Goal: Task Accomplishment & Management: Manage account settings

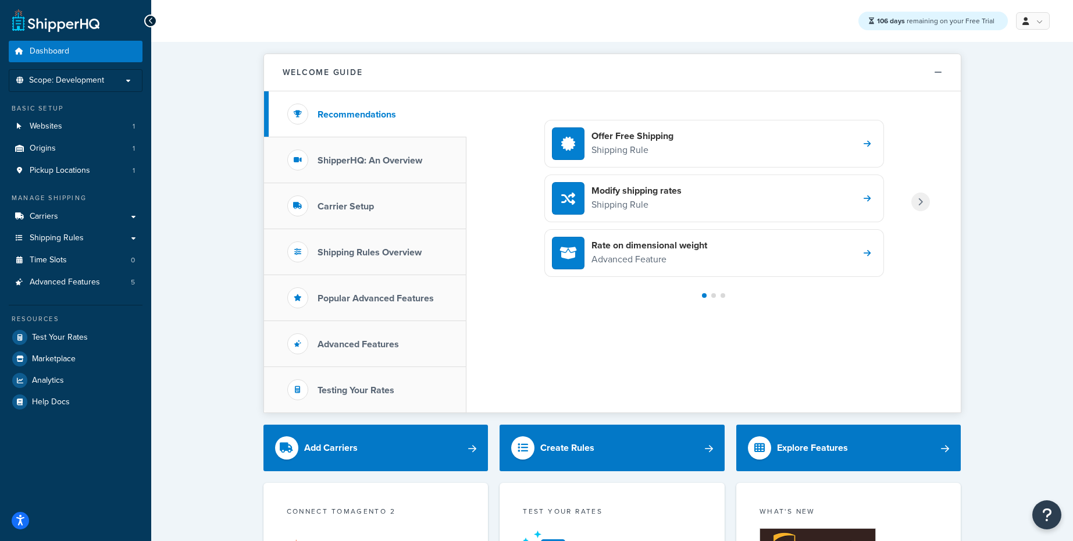
click at [661, 140] on h4 "Offer Free Shipping" at bounding box center [632, 136] width 82 height 13
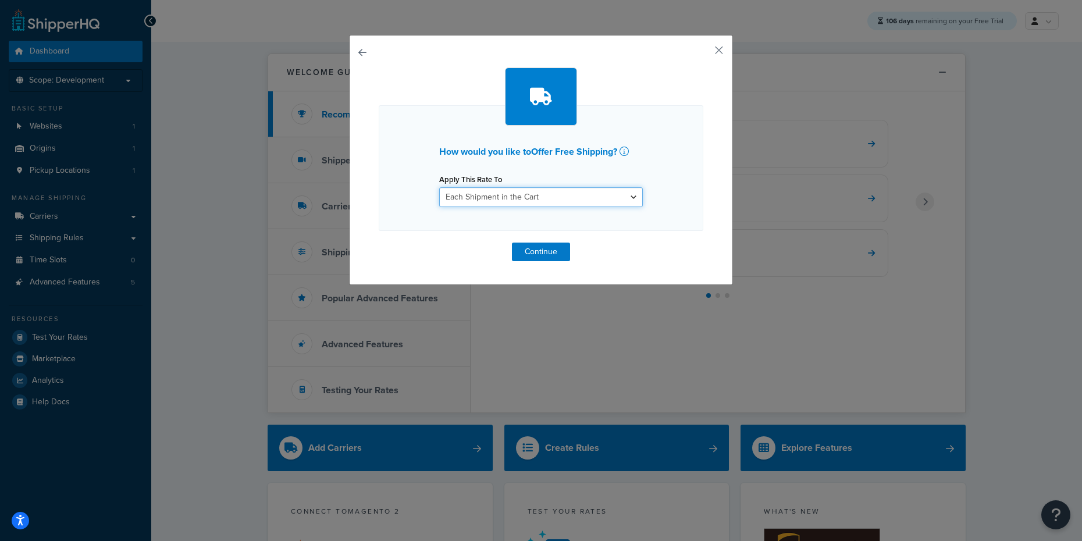
drag, startPoint x: 492, startPoint y: 199, endPoint x: 380, endPoint y: 195, distance: 112.3
click at [380, 195] on div "How would you like to Offer Free Shipping ? Apply This Rate To Each Shipment in…" at bounding box center [541, 168] width 324 height 126
click at [503, 199] on select "Each Shipment in the Cart Each Origin in the Cart Each Shipping Group in the Ca…" at bounding box center [541, 197] width 204 height 20
click at [516, 193] on select "Each Shipment in the Cart Each Origin in the Cart Each Shipping Group in the Ca…" at bounding box center [541, 197] width 204 height 20
click at [526, 251] on button "Continue" at bounding box center [541, 251] width 58 height 19
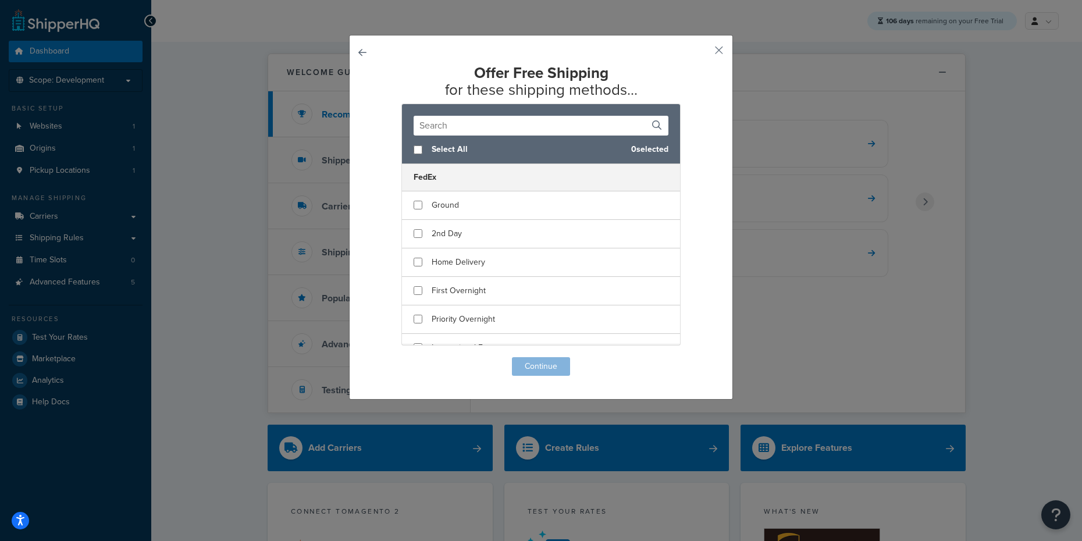
click at [474, 81] on h2 "Offer Free Shipping for these shipping methods..." at bounding box center [541, 81] width 324 height 33
drag, startPoint x: 476, startPoint y: 77, endPoint x: 511, endPoint y: 89, distance: 37.0
click at [511, 89] on h2 "Offer Free Shipping for these shipping methods..." at bounding box center [541, 81] width 324 height 33
click at [523, 87] on h2 "Offer Free Shipping for these shipping methods..." at bounding box center [541, 81] width 324 height 33
click at [448, 151] on span "Select All" at bounding box center [526, 149] width 190 height 16
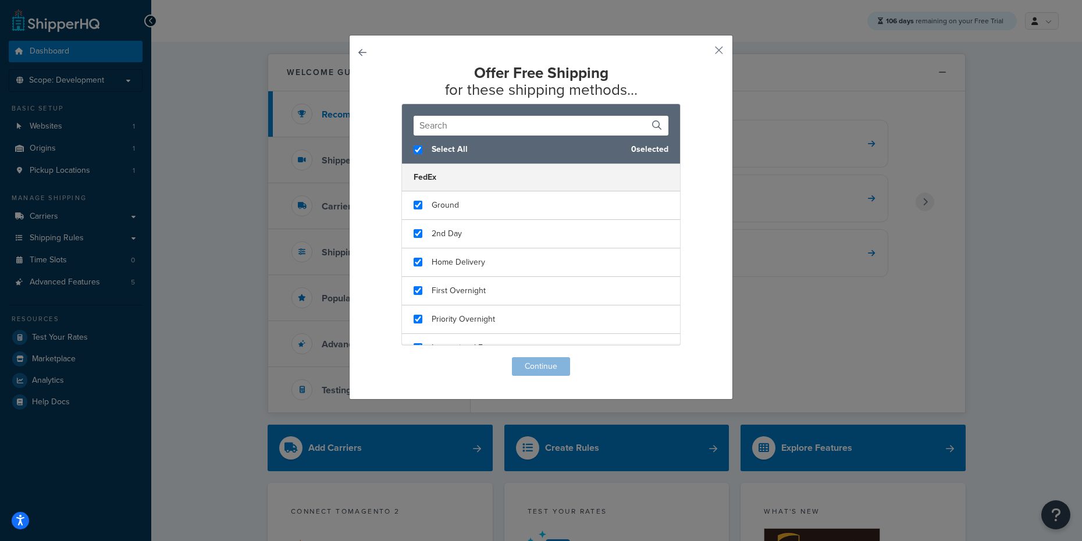
checkbox input "true"
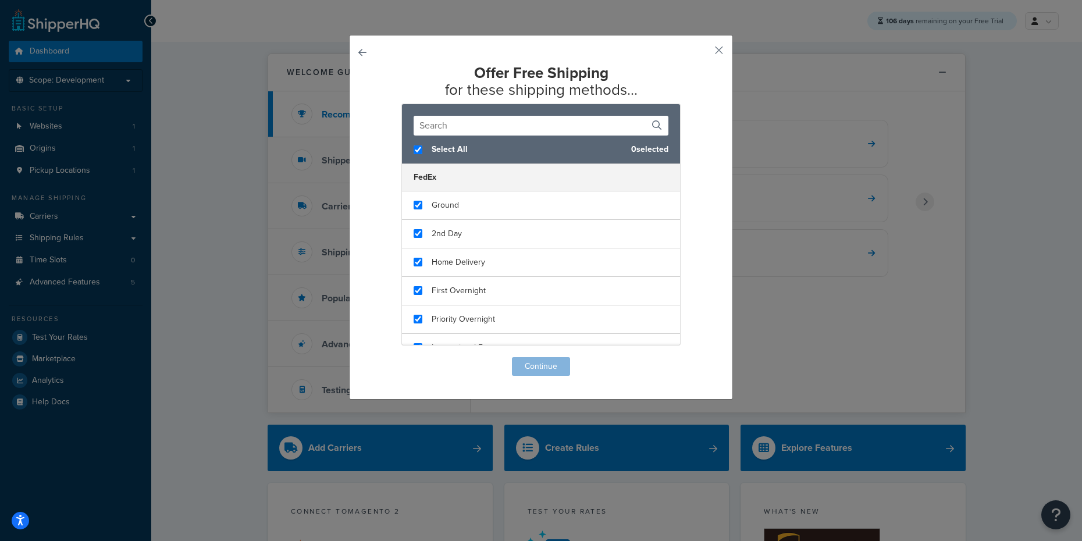
checkbox input "true"
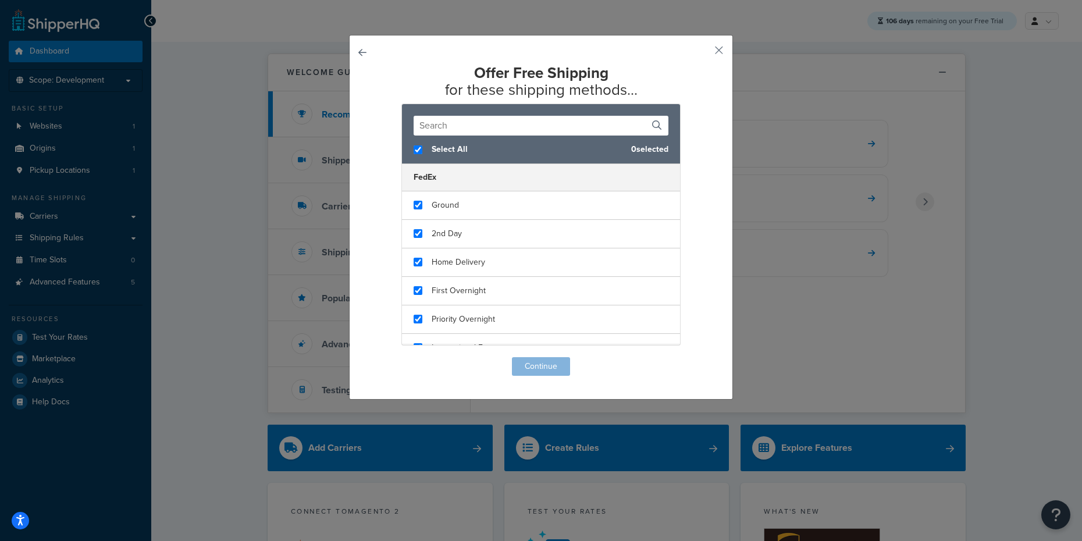
checkbox input "true"
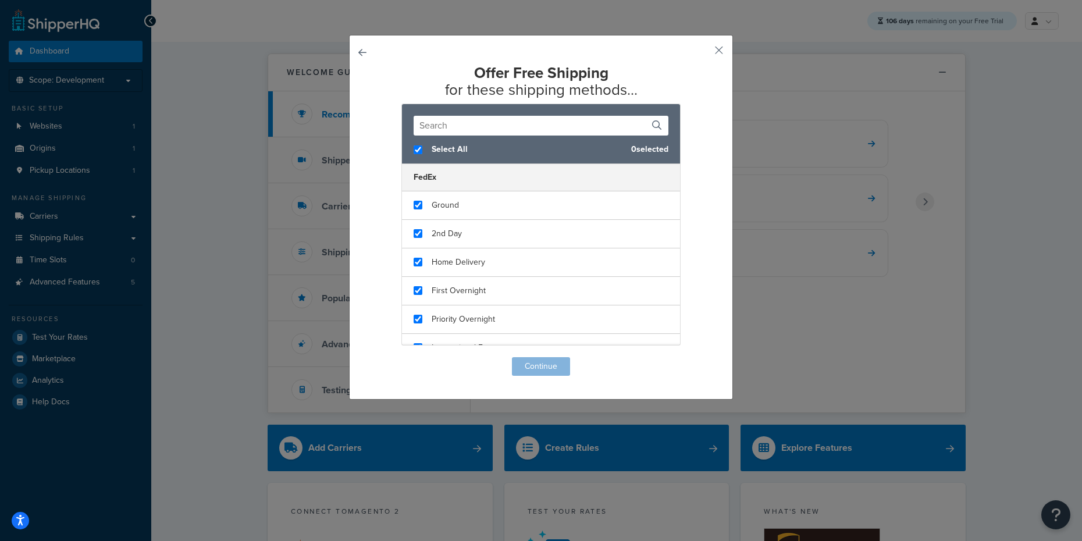
checkbox input "true"
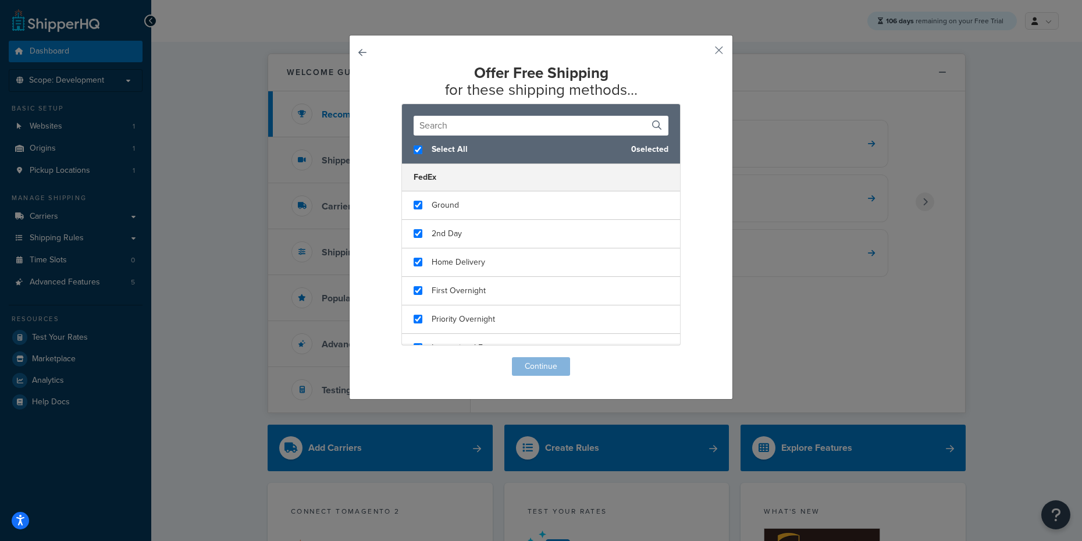
checkbox input "true"
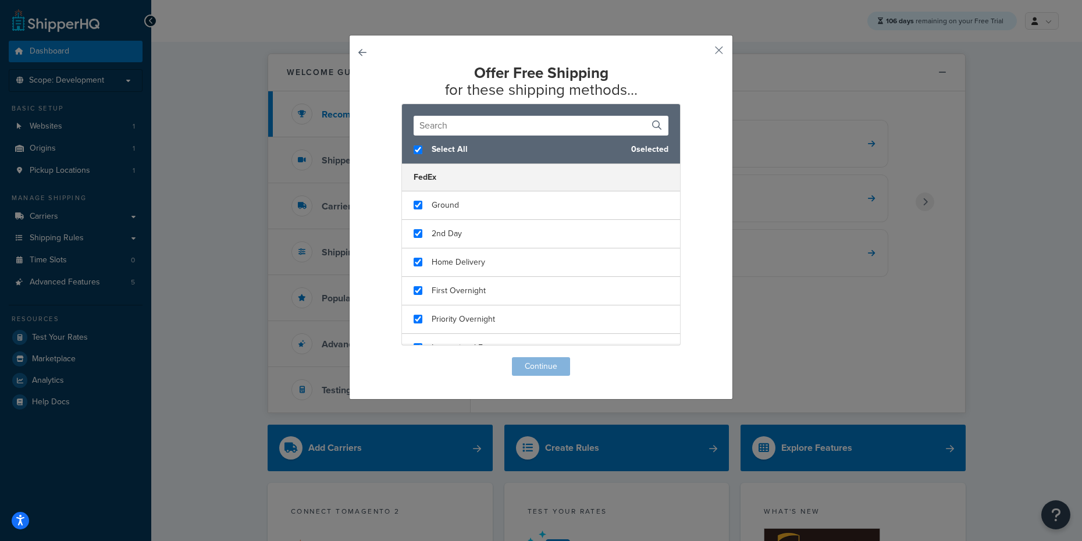
checkbox input "true"
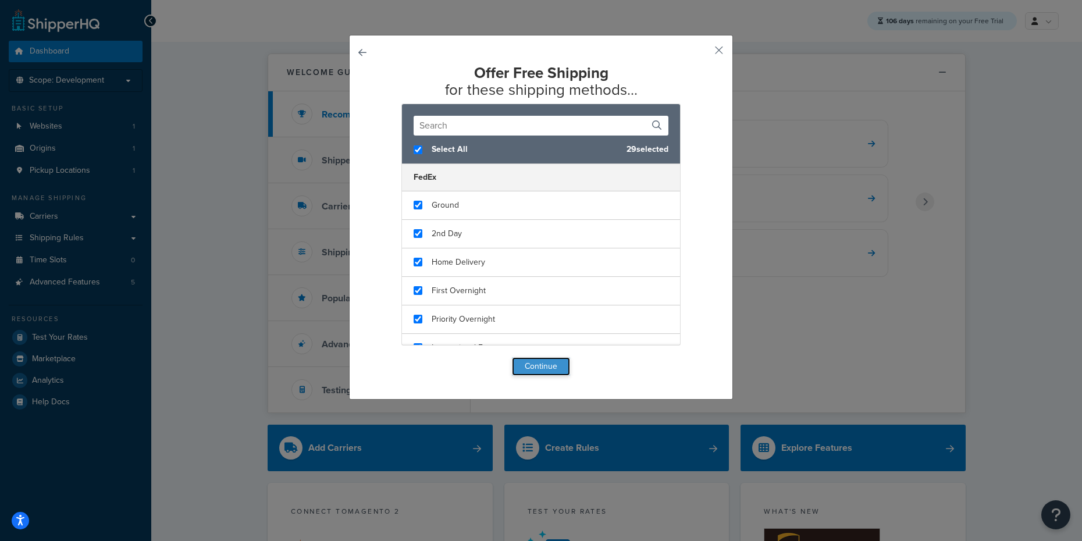
click at [529, 367] on button "Continue" at bounding box center [541, 366] width 58 height 19
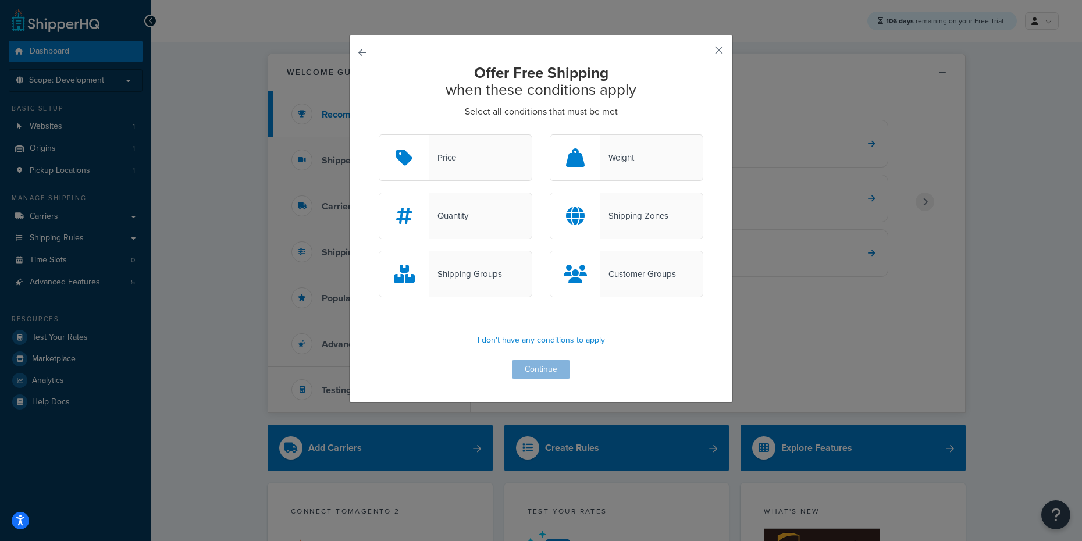
click at [467, 162] on div "Price" at bounding box center [456, 157] width 154 height 47
click at [0, 0] on input "Price" at bounding box center [0, 0] width 0 height 0
click at [515, 369] on button "Continue" at bounding box center [541, 369] width 58 height 19
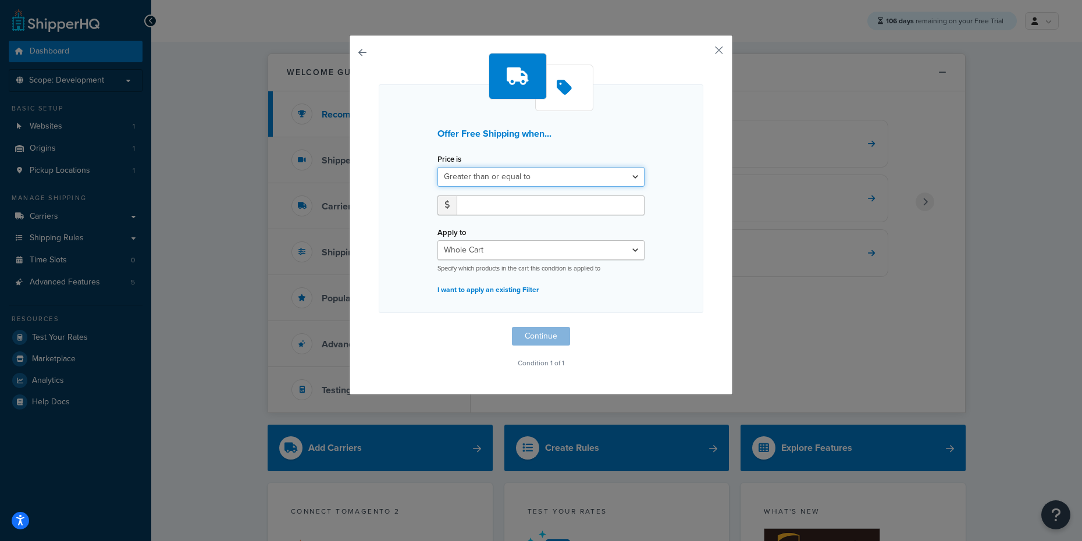
click at [525, 180] on select "Greater than or equal to Between or equal to Less than or equal to" at bounding box center [540, 177] width 207 height 20
click at [494, 201] on input "number" at bounding box center [550, 205] width 188 height 20
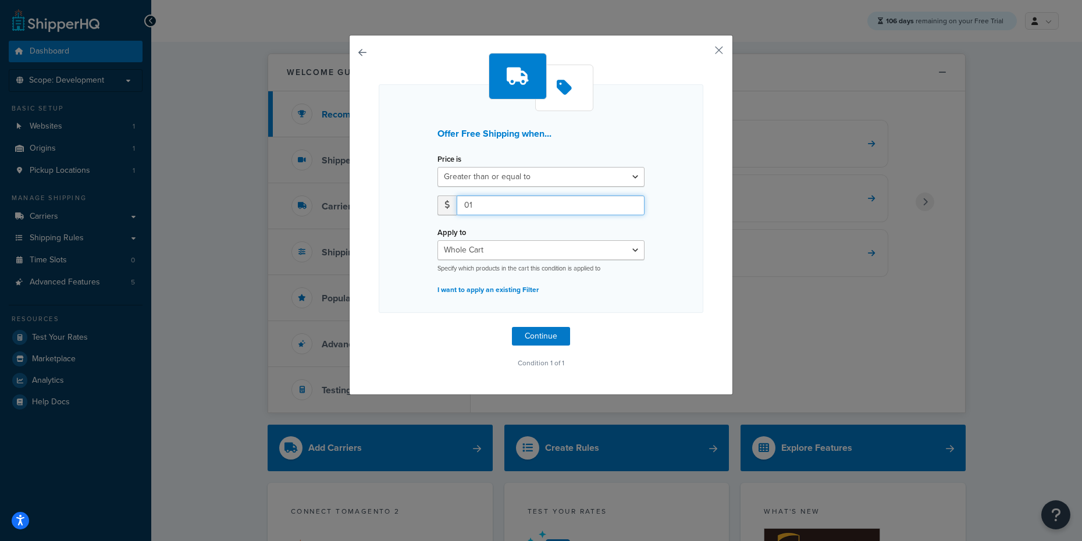
type input "0"
type input "100"
click at [542, 322] on div "Offer Free Shipping when... Price is Greater than or equal to Between or equal …" at bounding box center [541, 212] width 324 height 318
click at [537, 331] on button "Continue" at bounding box center [541, 336] width 58 height 19
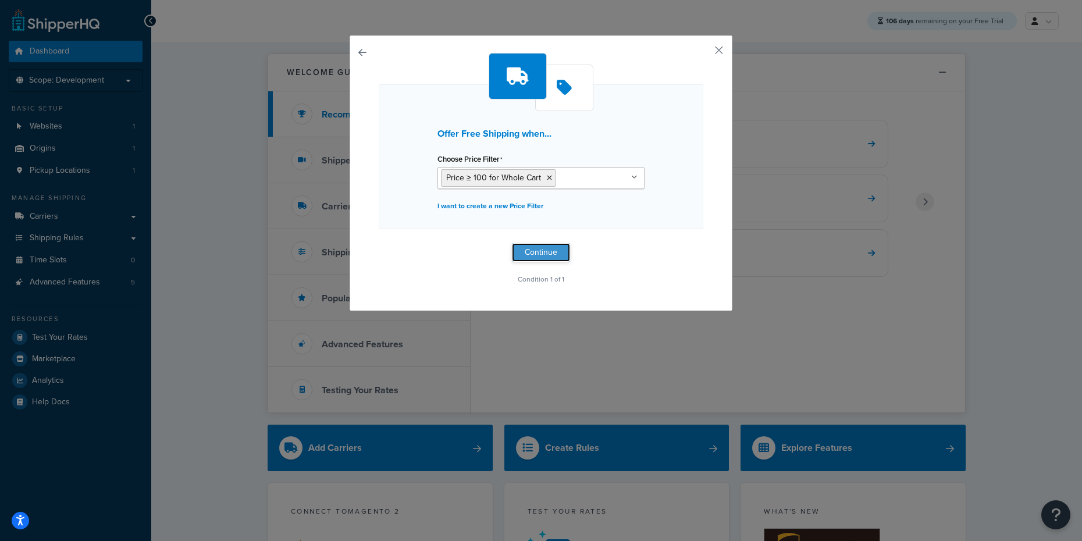
click at [542, 254] on button "Continue" at bounding box center [541, 252] width 58 height 19
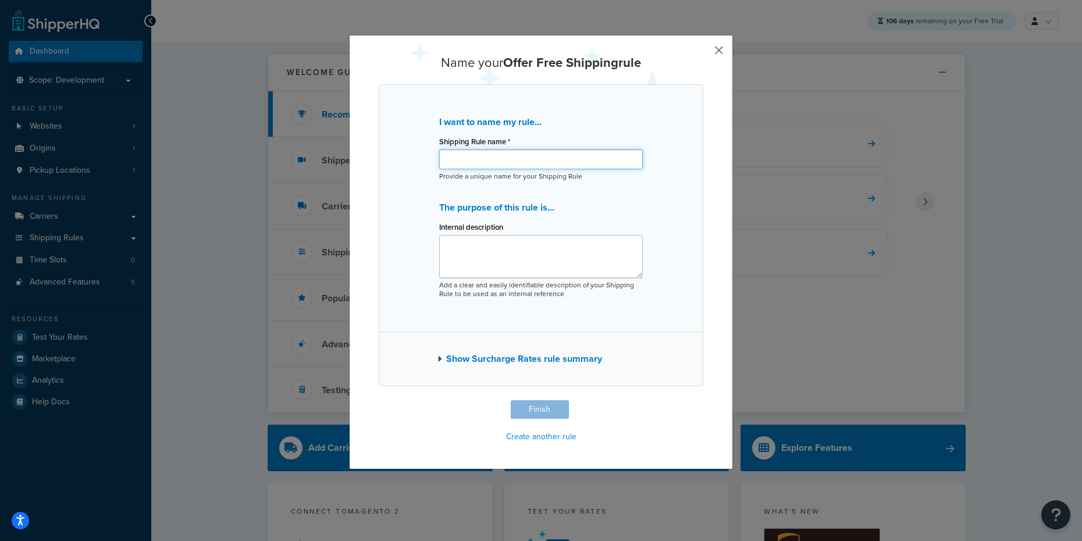
click at [506, 159] on input "Shipping Rule name *" at bounding box center [541, 159] width 204 height 20
type input "Free shipping"
click at [562, 321] on div "I want to name my rule... Shipping Rule name * Free shipping Provide a unique n…" at bounding box center [541, 208] width 324 height 248
click at [547, 412] on button "Finish" at bounding box center [540, 409] width 58 height 19
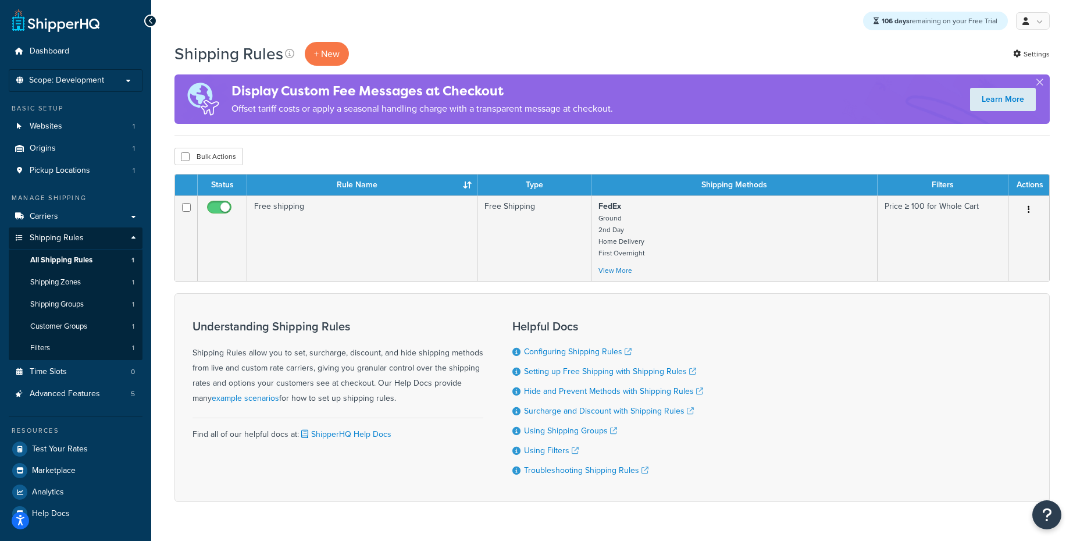
click at [582, 36] on div "106 days remaining on your Free Trial My Profile Billing Global Settings Contac…" at bounding box center [612, 21] width 922 height 42
click at [63, 283] on span "Shipping Zones" at bounding box center [55, 282] width 51 height 10
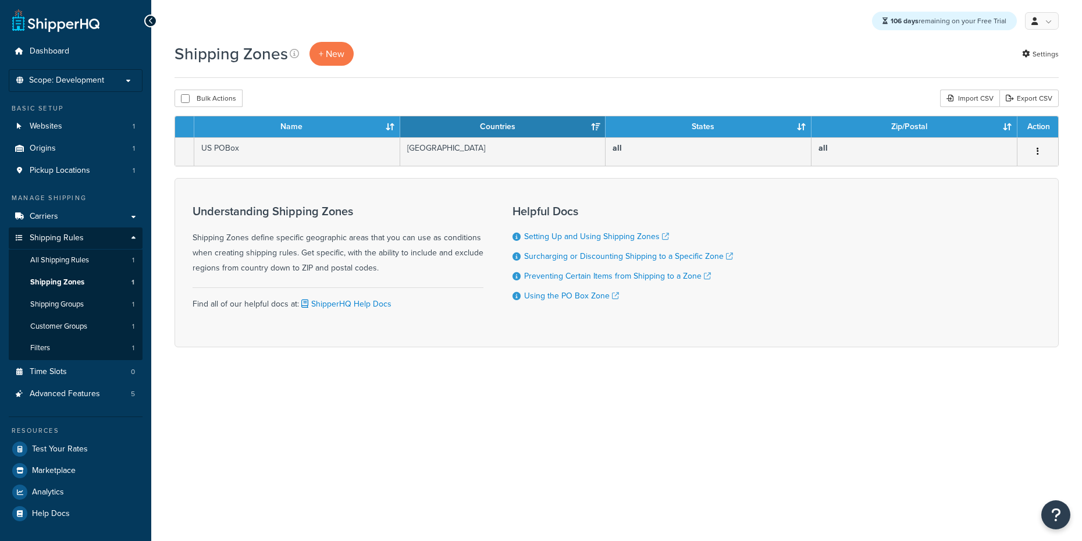
click at [476, 82] on div "Shipping Zones + New Settings Bulk Actions Duplicate Delete Import CSV Export C…" at bounding box center [616, 215] width 930 height 346
click at [549, 40] on div "106 days remaining on your Free Trial My Profile Billing Global Settings Contac…" at bounding box center [616, 21] width 930 height 42
click at [671, 54] on div "Shipping Zones + New Settings" at bounding box center [616, 54] width 884 height 24
click at [50, 127] on span "Websites" at bounding box center [46, 127] width 33 height 10
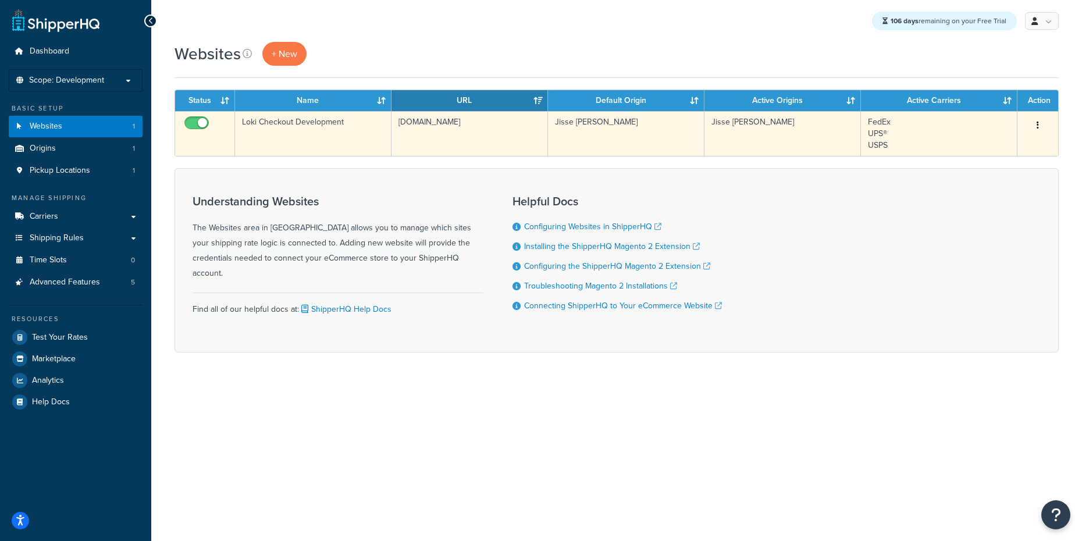
click at [902, 126] on td "FedEx UPS® USPS" at bounding box center [939, 133] width 156 height 45
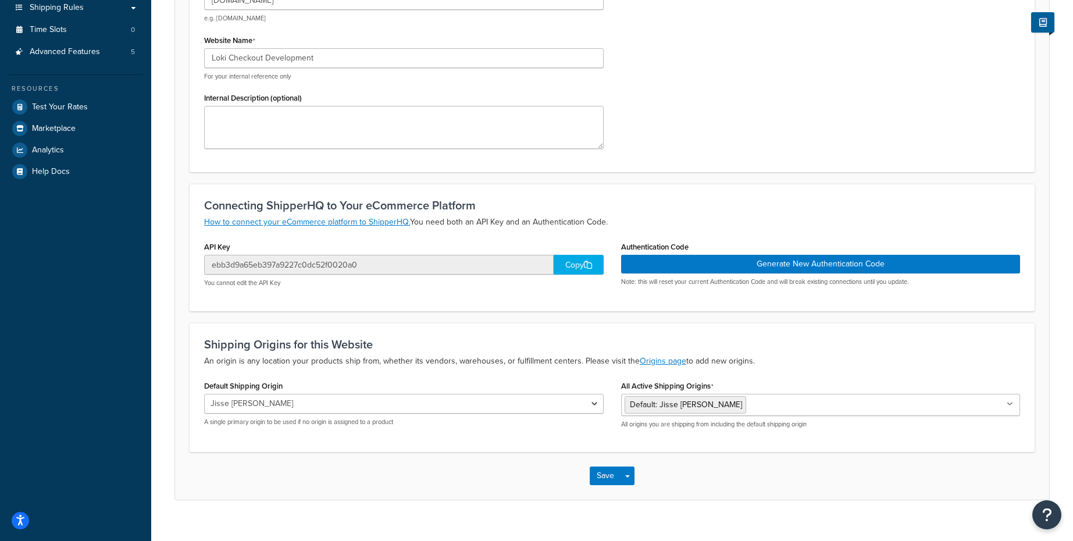
scroll to position [179, 0]
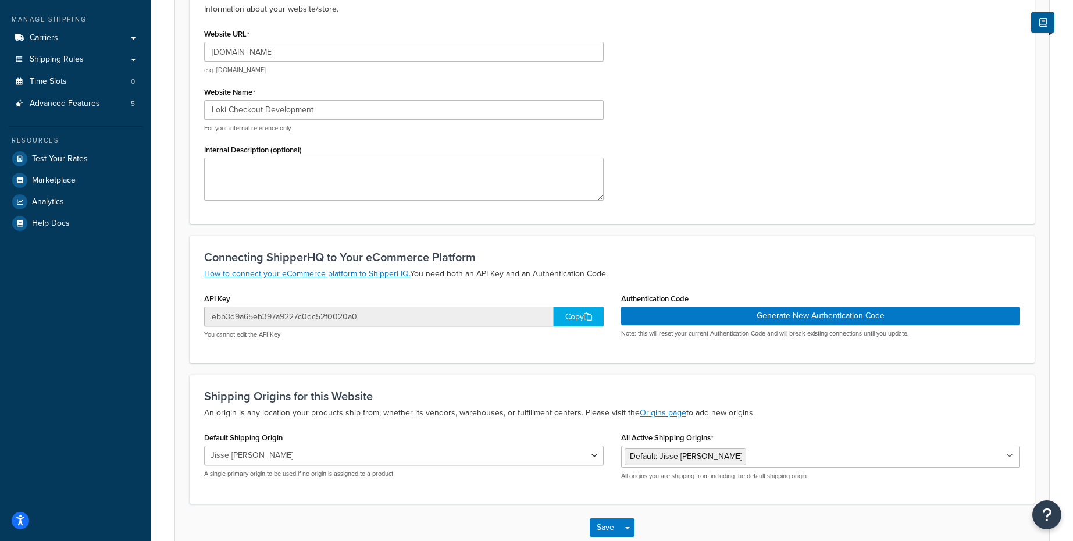
click at [404, 349] on div "Connecting ShipperHQ to Your eCommerce Platform How to connect your eCommerce p…" at bounding box center [612, 298] width 845 height 127
click at [492, 263] on h3 "Connecting ShipperHQ to Your eCommerce Platform" at bounding box center [612, 257] width 816 height 13
click at [824, 57] on div "Website URL [DOMAIN_NAME] e.g. [DOMAIN_NAME] Website Name [PERSON_NAME] Checkou…" at bounding box center [611, 118] width 833 height 184
click at [700, 56] on div "Website URL [DOMAIN_NAME] e.g. [DOMAIN_NAME] Website Name [PERSON_NAME] Checkou…" at bounding box center [611, 118] width 833 height 184
click at [53, 45] on link "Carriers" at bounding box center [76, 38] width 134 height 22
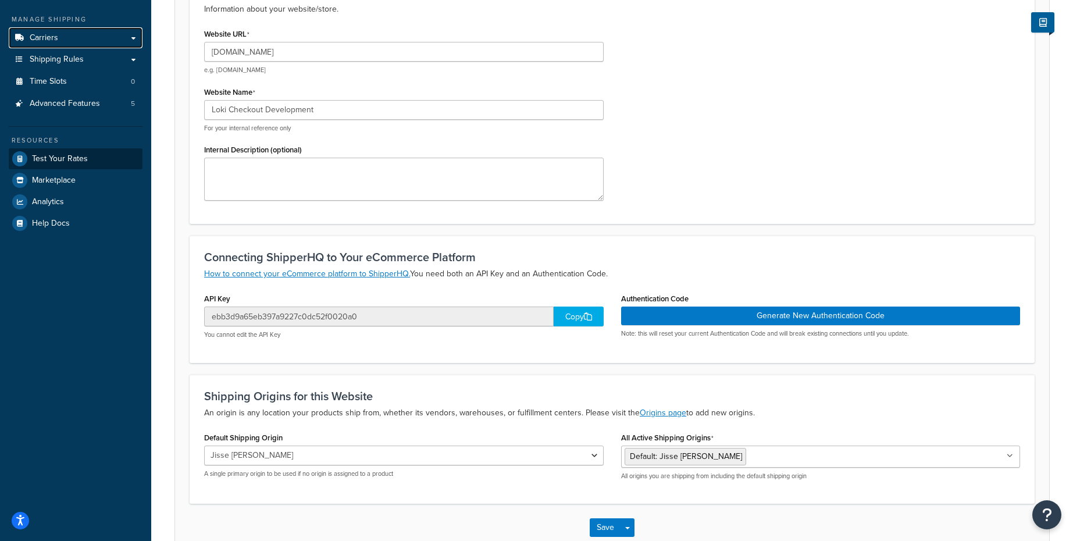
scroll to position [88, 0]
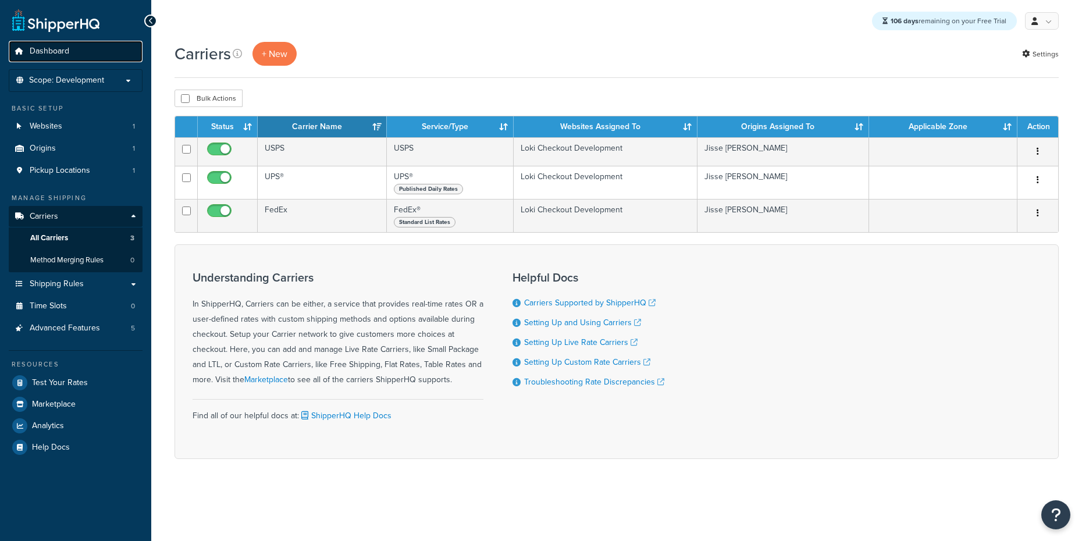
click at [52, 53] on span "Dashboard" at bounding box center [50, 52] width 40 height 10
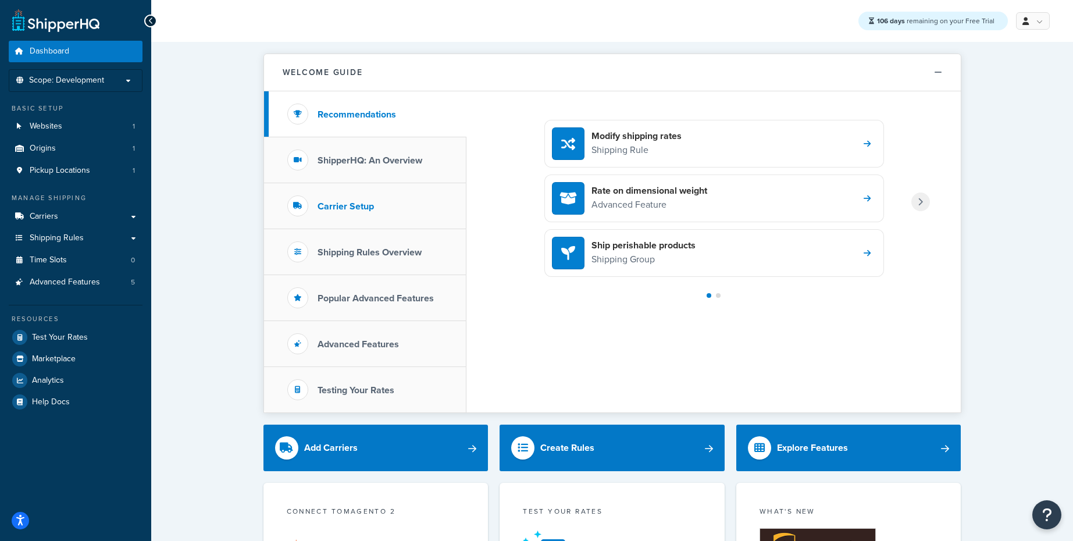
click at [343, 211] on h3 "Carrier Setup" at bounding box center [345, 206] width 56 height 10
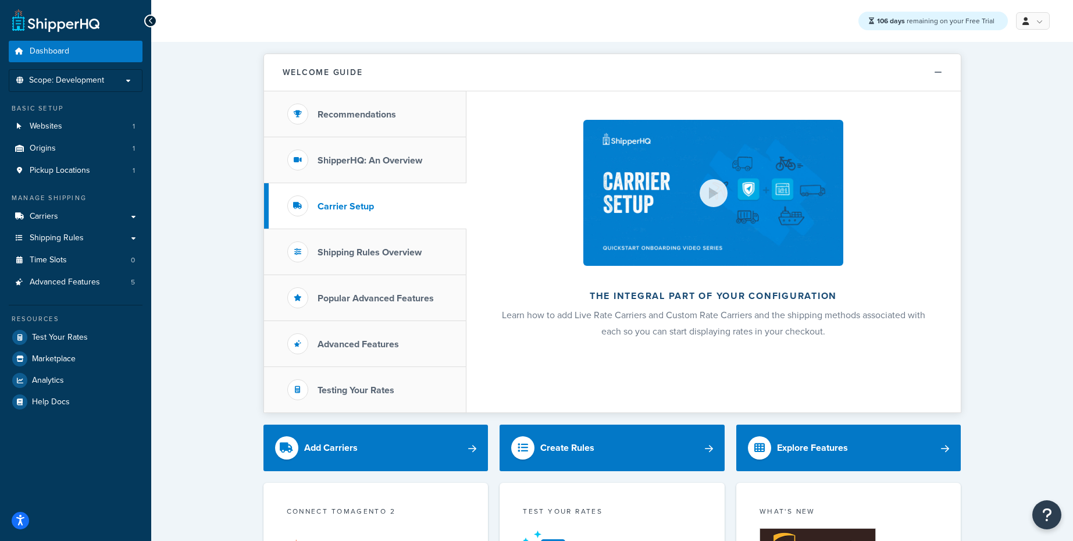
click at [949, 20] on span "106 days remaining on your Free Trial" at bounding box center [935, 21] width 117 height 10
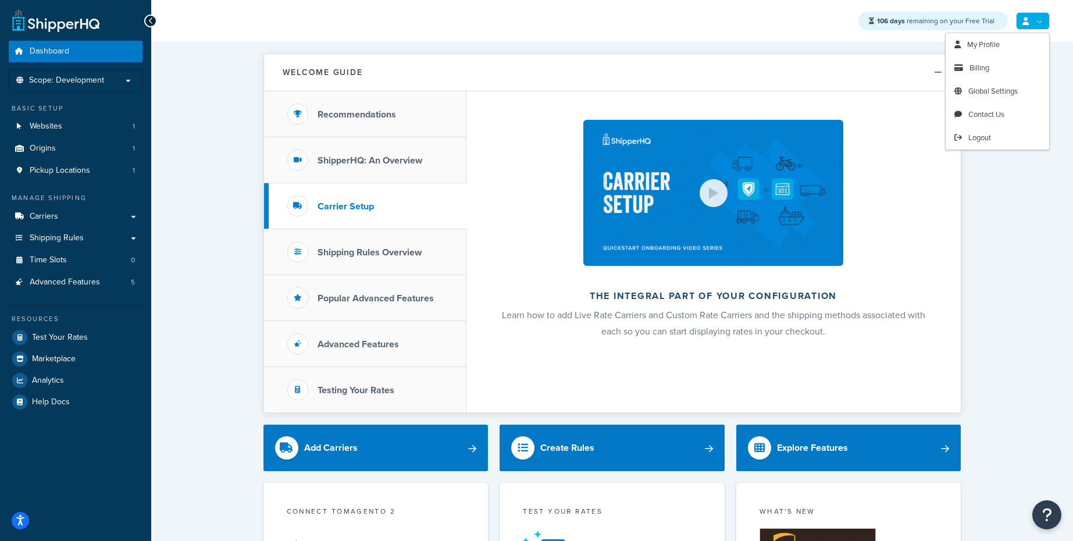
click at [1040, 21] on link at bounding box center [1033, 20] width 34 height 17
click at [995, 91] on span "Global Settings" at bounding box center [992, 90] width 49 height 11
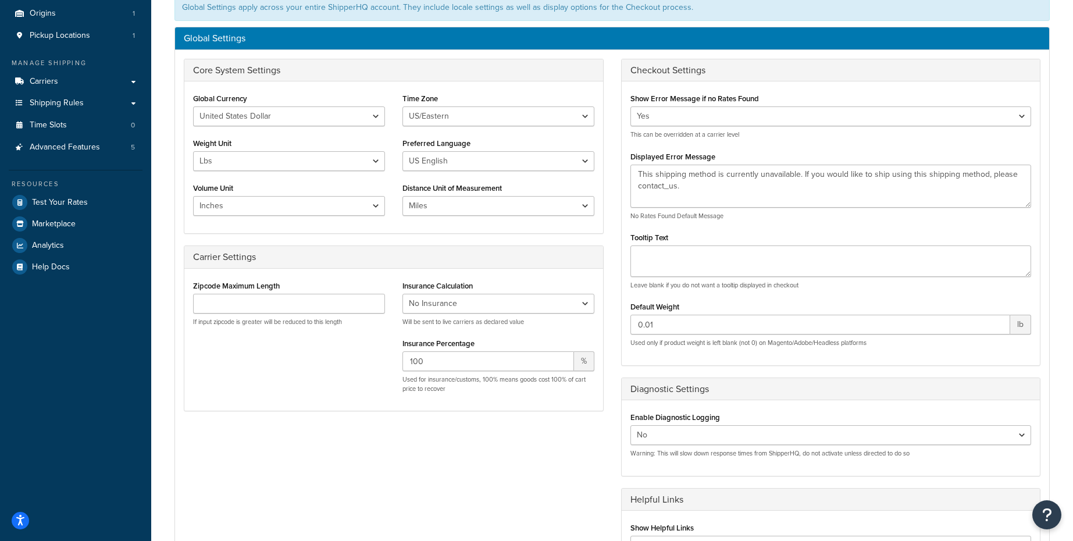
scroll to position [140, 0]
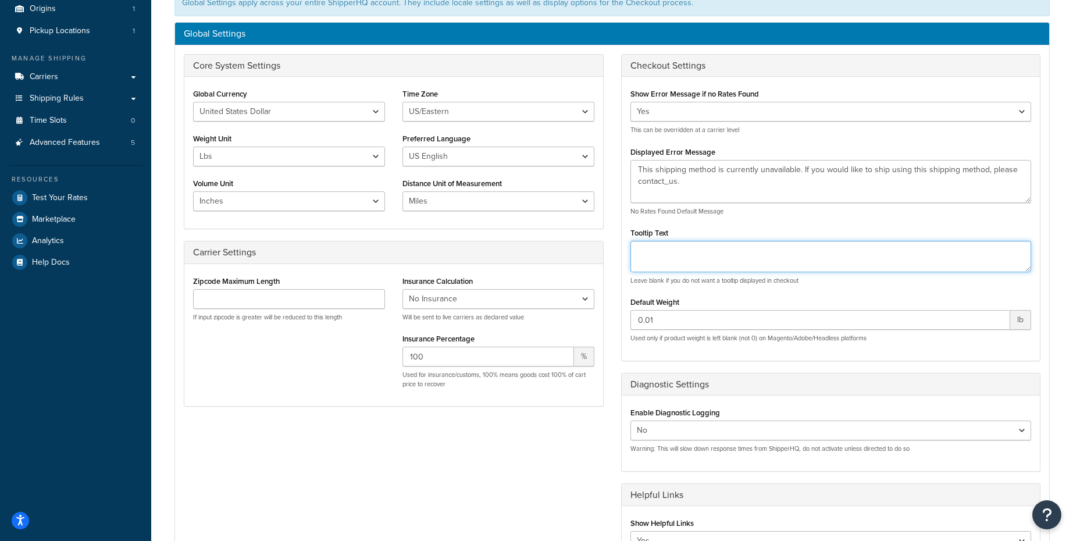
click at [716, 262] on textarea "Tooltip Text" at bounding box center [830, 256] width 401 height 31
click at [463, 484] on div "Core System Settings Global Currency United States Dollar Euro British Pound Au…" at bounding box center [612, 324] width 874 height 540
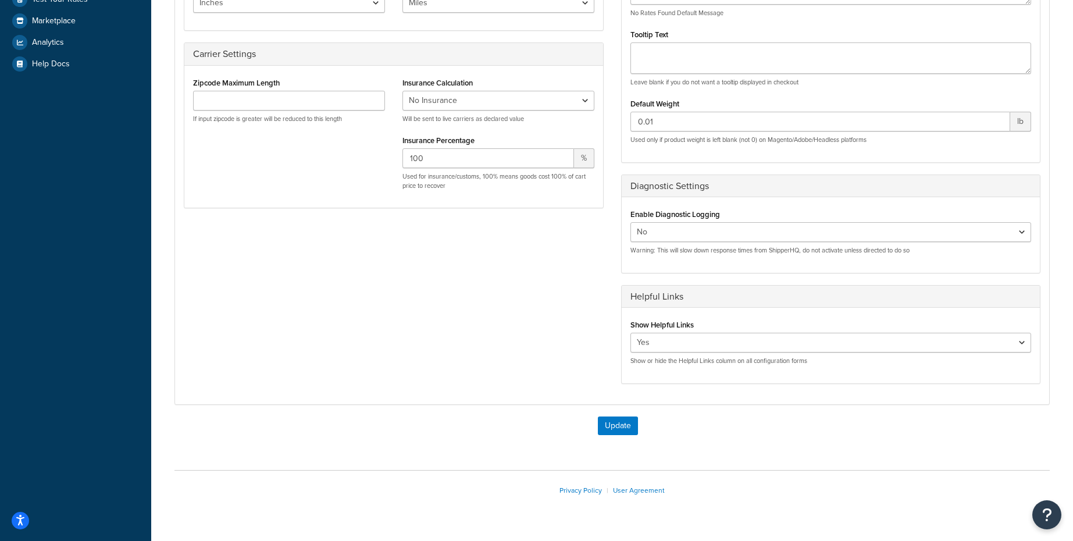
scroll to position [349, 0]
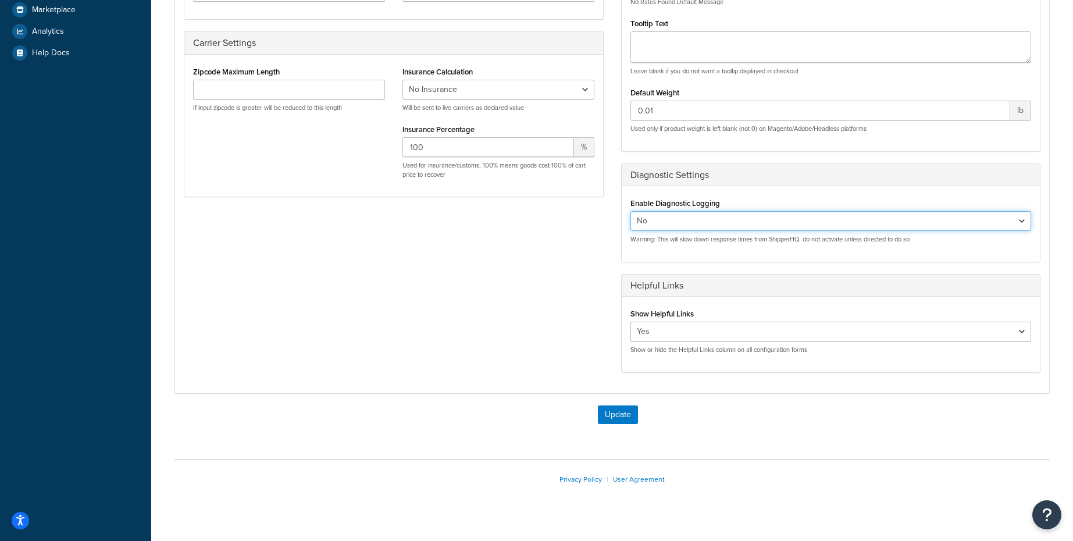
drag, startPoint x: 694, startPoint y: 220, endPoint x: 676, endPoint y: 229, distance: 19.8
click at [676, 229] on select "Yes No" at bounding box center [830, 221] width 401 height 20
select select "true"
click at [630, 211] on select "Yes No" at bounding box center [830, 221] width 401 height 20
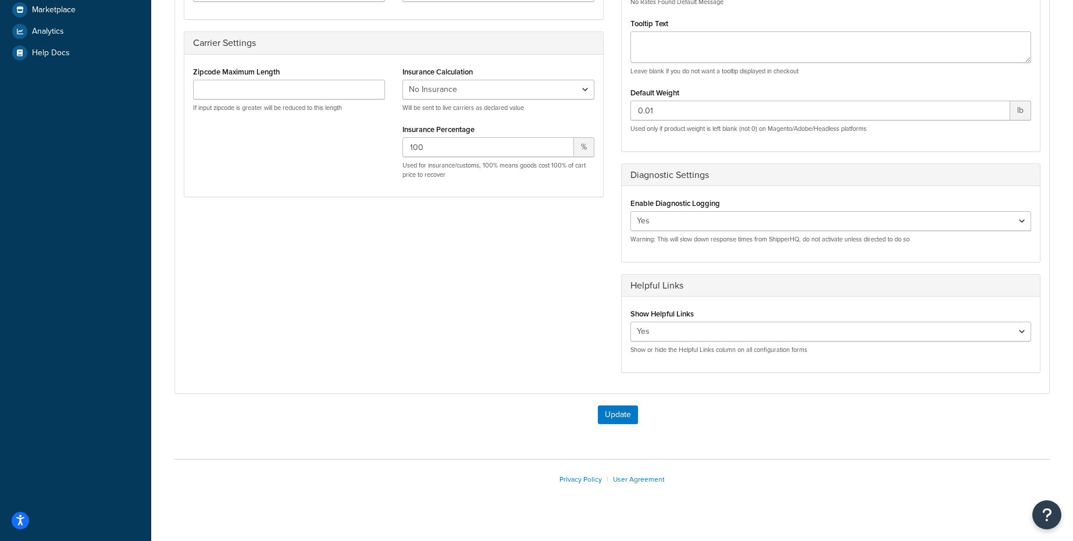
click at [577, 280] on div "Core System Settings Global Currency United States Dollar Euro British Pound Au…" at bounding box center [612, 115] width 874 height 540
click at [619, 416] on button "Update" at bounding box center [618, 414] width 40 height 19
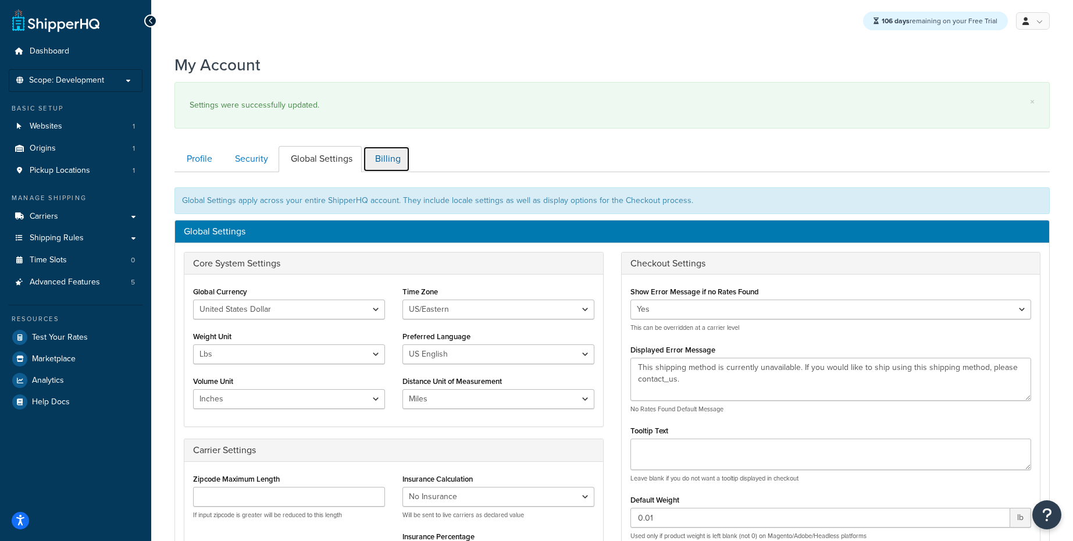
click at [391, 160] on link "Billing" at bounding box center [386, 159] width 47 height 26
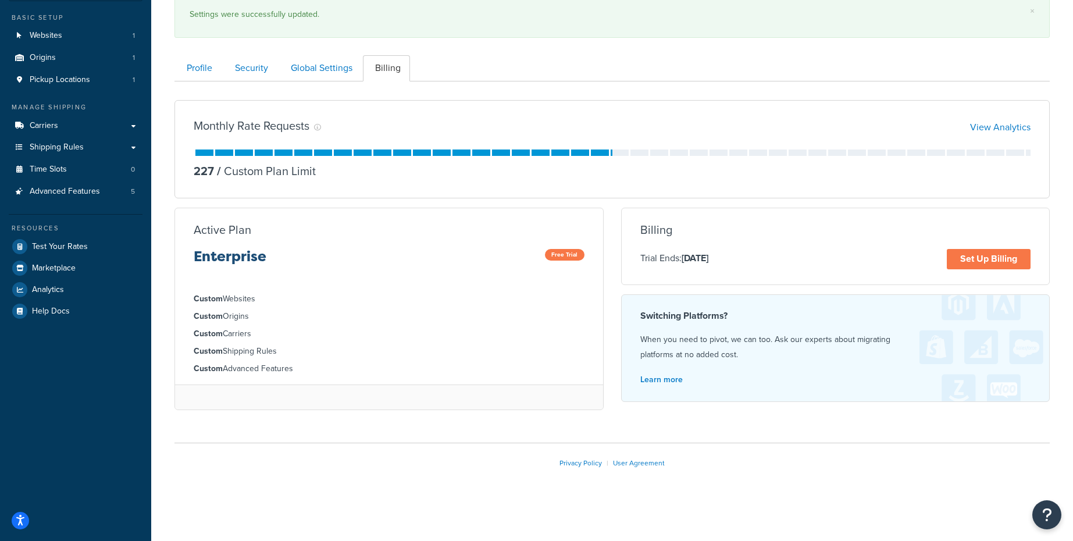
click at [397, 201] on div "Monthly Rate Requests View Analytics 227 / Custom Plan Limit Active Plan Enterp…" at bounding box center [612, 255] width 893 height 329
click at [335, 63] on link "Global Settings" at bounding box center [320, 68] width 83 height 26
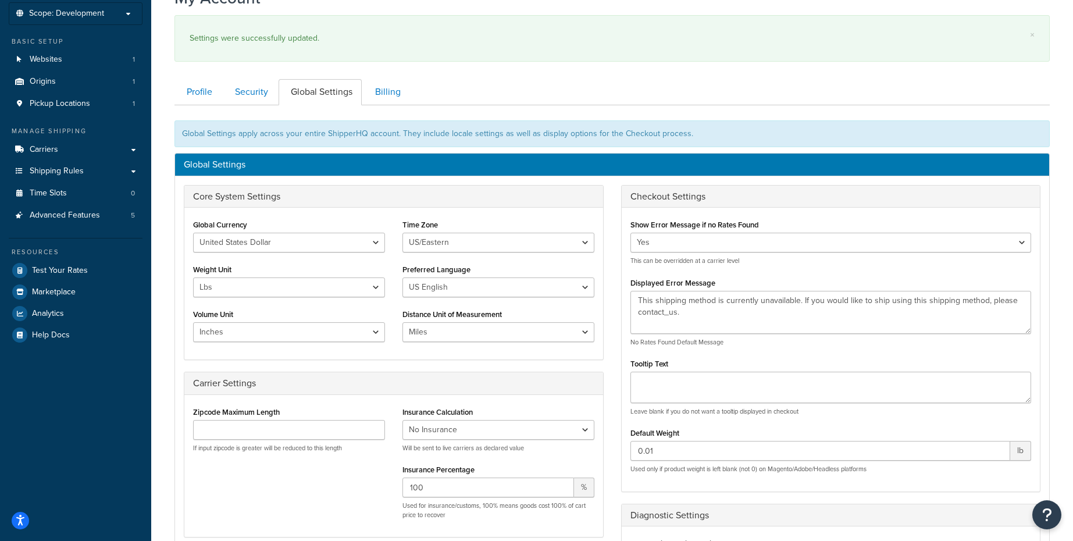
scroll to position [33, 0]
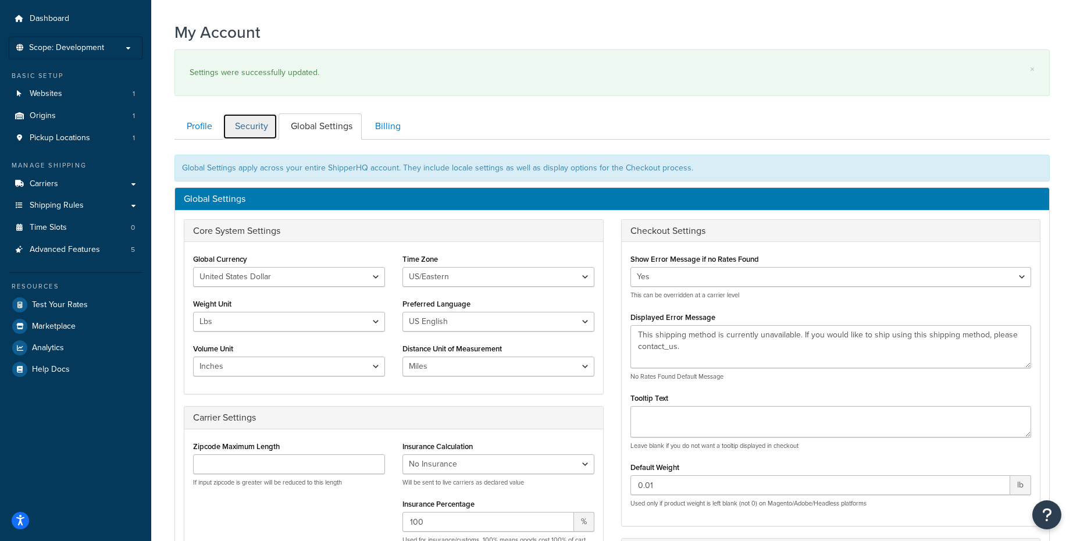
click at [272, 120] on link "Security" at bounding box center [250, 126] width 55 height 26
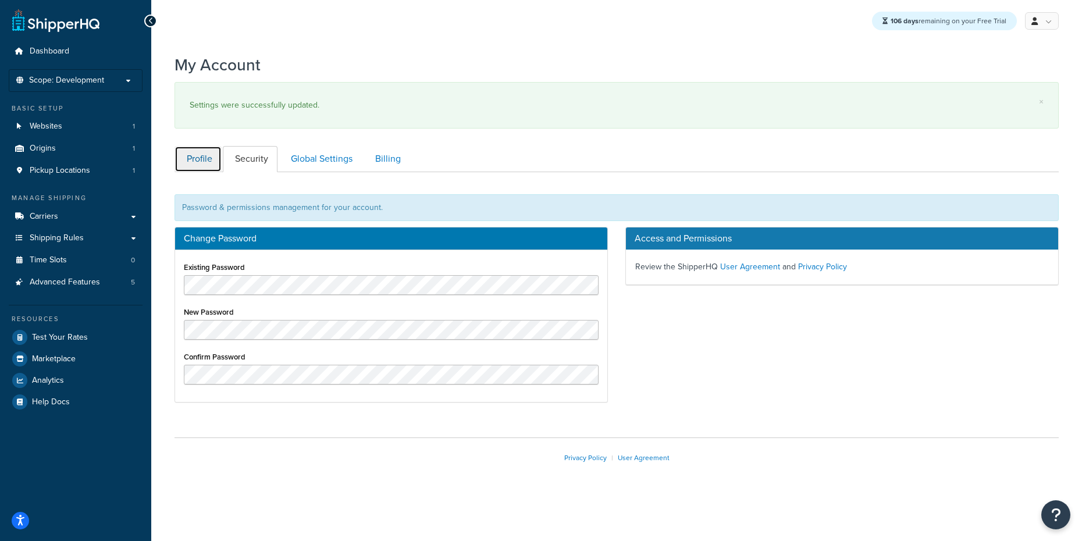
click at [209, 163] on link "Profile" at bounding box center [197, 159] width 47 height 26
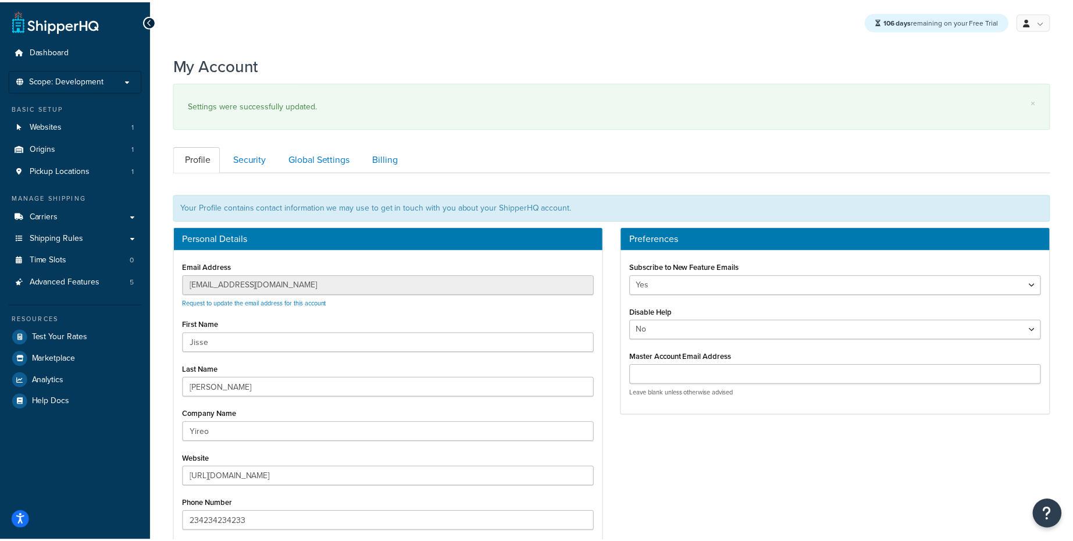
scroll to position [172, 0]
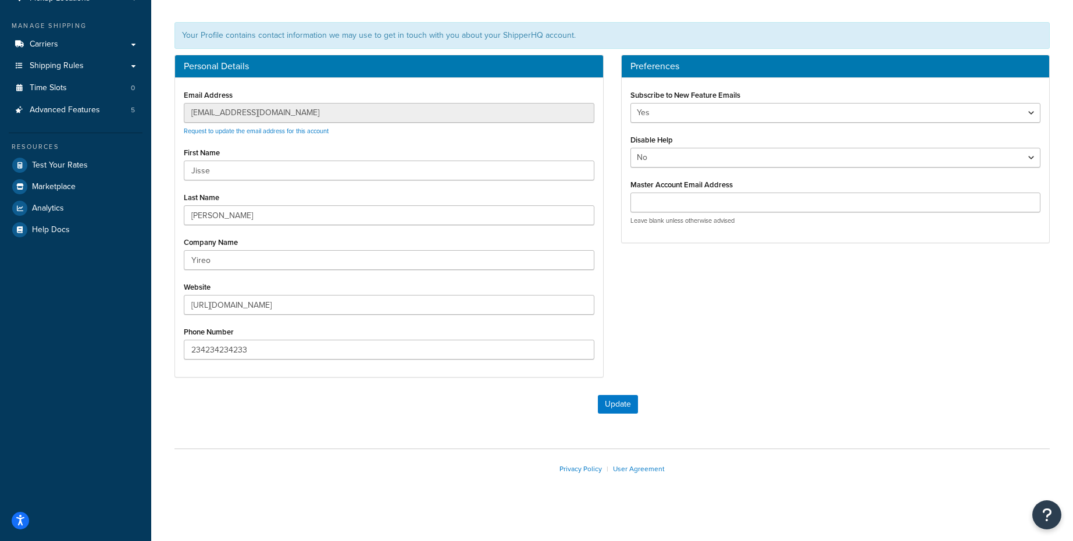
click at [427, 384] on div "Personal Details Email Address jisse@yireo.com Request to update the email addr…" at bounding box center [389, 222] width 447 height 334
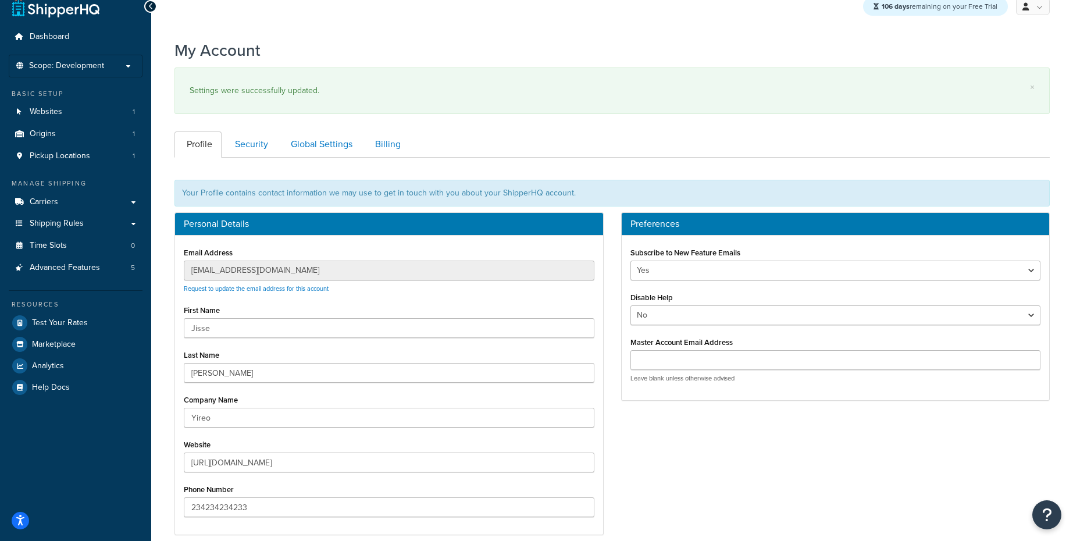
scroll to position [0, 0]
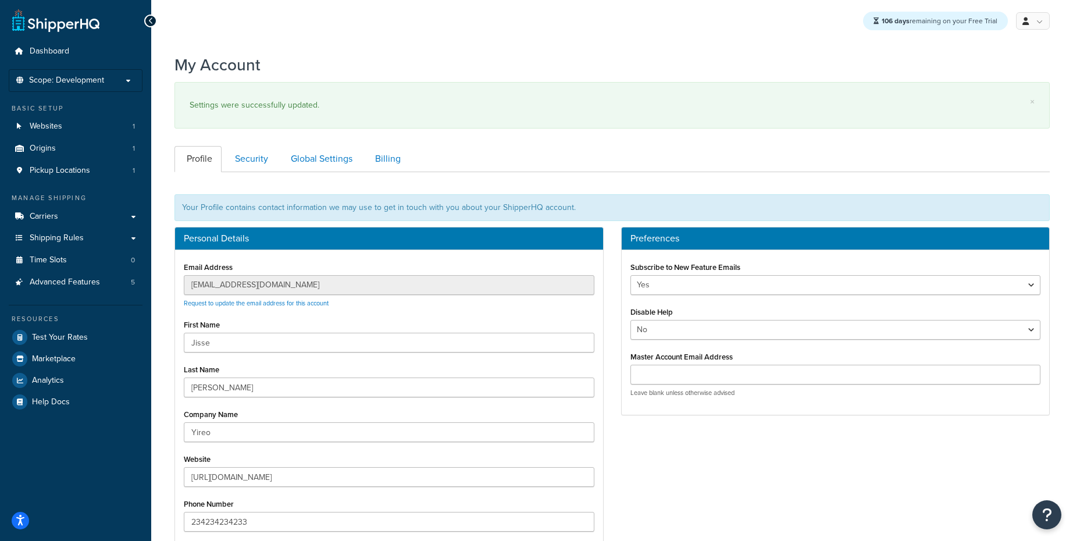
click at [586, 137] on div "My Account × Settings were successfully updated. Contact Us Send Us A Message C…" at bounding box center [612, 369] width 922 height 642
click at [608, 98] on div "Settings were successfully updated." at bounding box center [612, 105] width 845 height 16
click at [323, 160] on link "Global Settings" at bounding box center [320, 159] width 83 height 26
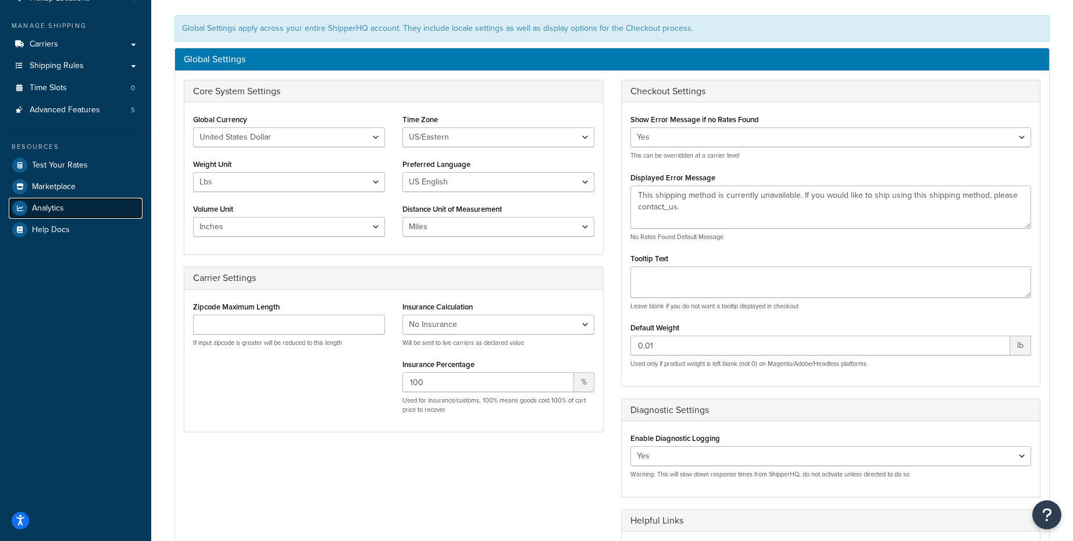
click at [58, 199] on link "Analytics" at bounding box center [76, 208] width 134 height 21
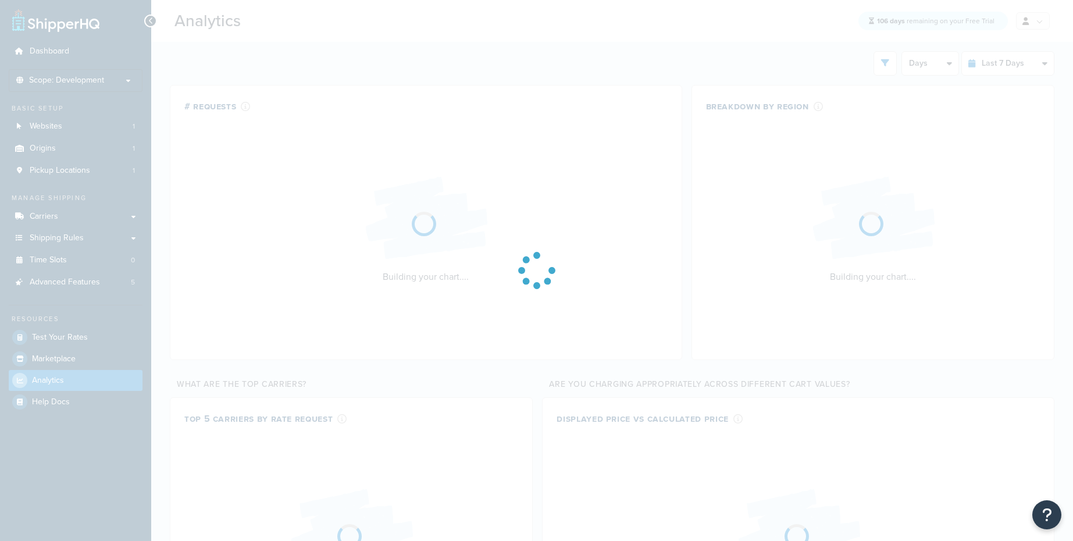
select select "last_7_days"
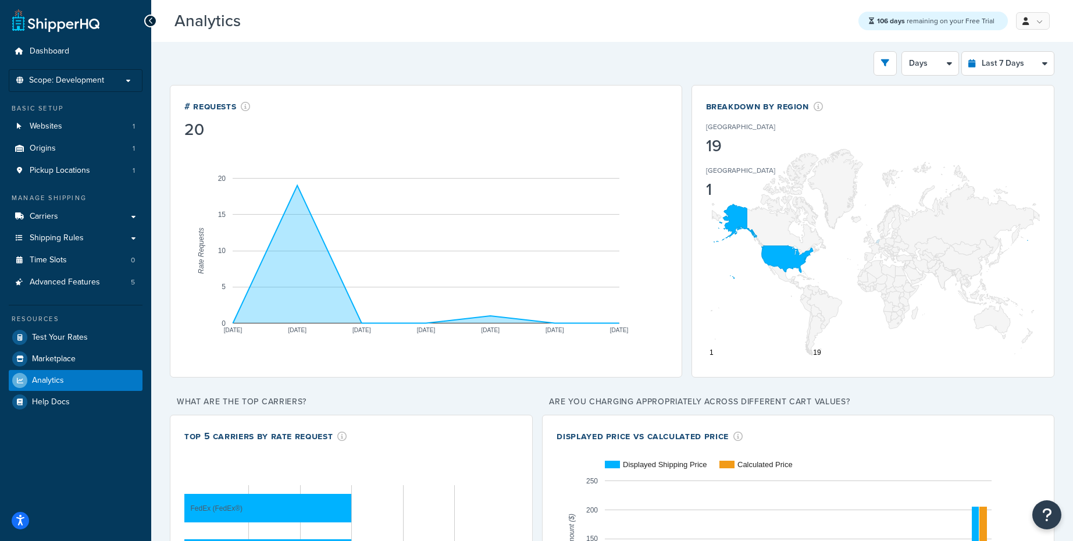
click at [310, 276] on icon "A chart." at bounding box center [426, 254] width 386 height 138
click at [622, 187] on rect "A chart." at bounding box center [425, 250] width 483 height 221
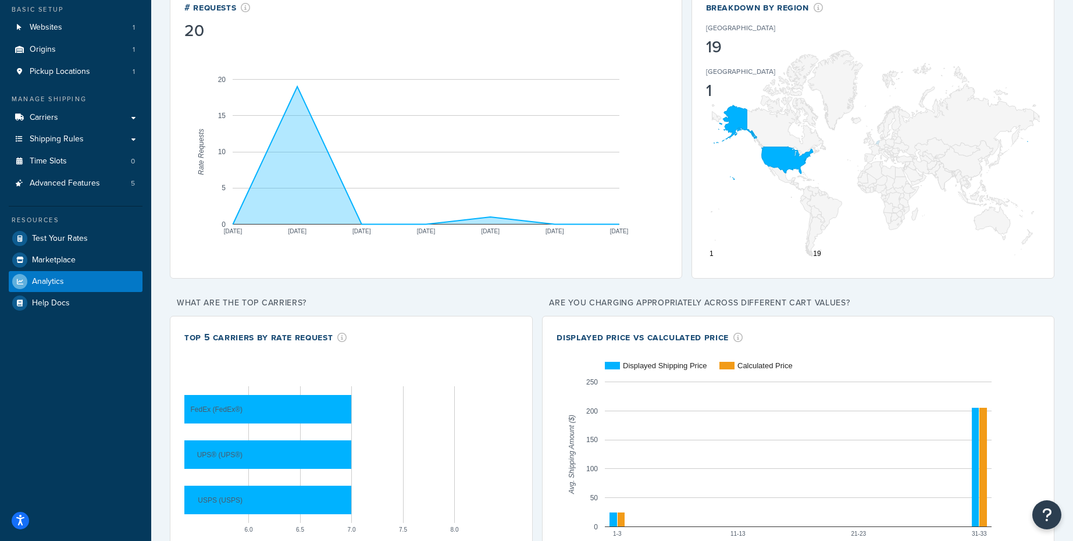
scroll to position [23, 0]
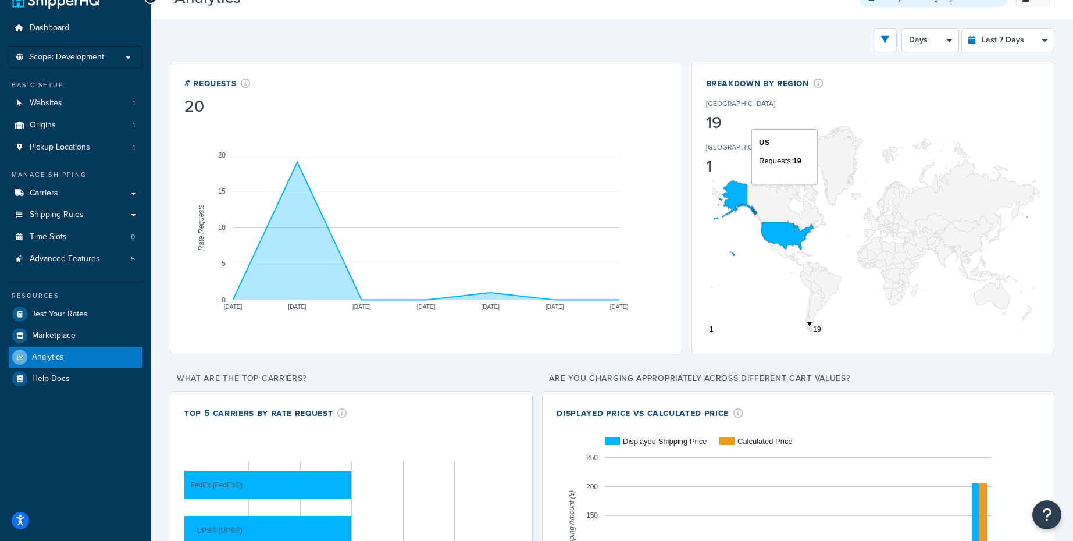
click at [732, 192] on icon "A chart." at bounding box center [738, 198] width 33 height 34
click at [781, 230] on icon "A chart." at bounding box center [787, 235] width 52 height 27
click at [262, 260] on icon "A chart." at bounding box center [426, 231] width 386 height 138
click at [65, 312] on span "Test Your Rates" at bounding box center [60, 314] width 56 height 10
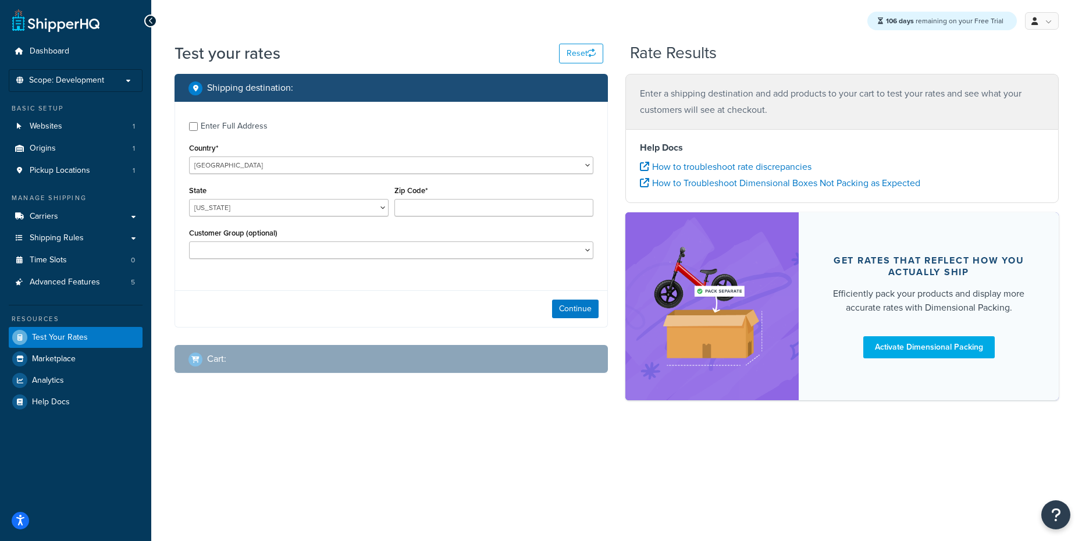
click at [234, 123] on div "Enter Full Address" at bounding box center [234, 126] width 67 height 16
click at [198, 123] on input "Enter Full Address" at bounding box center [193, 126] width 9 height 9
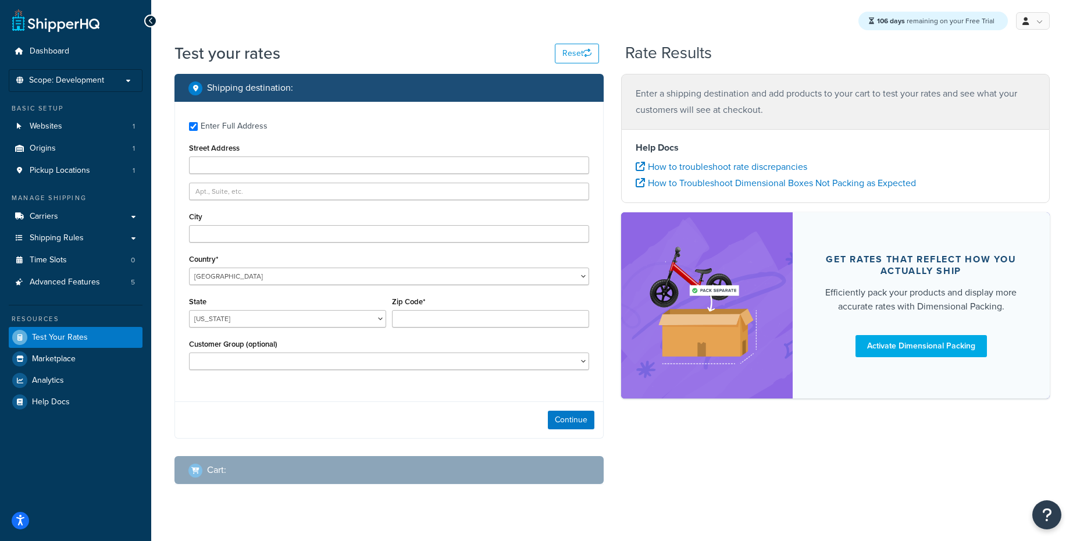
click at [232, 123] on div "Enter Full Address" at bounding box center [234, 126] width 67 height 16
click at [198, 123] on input "Enter Full Address" at bounding box center [193, 126] width 9 height 9
checkbox input "false"
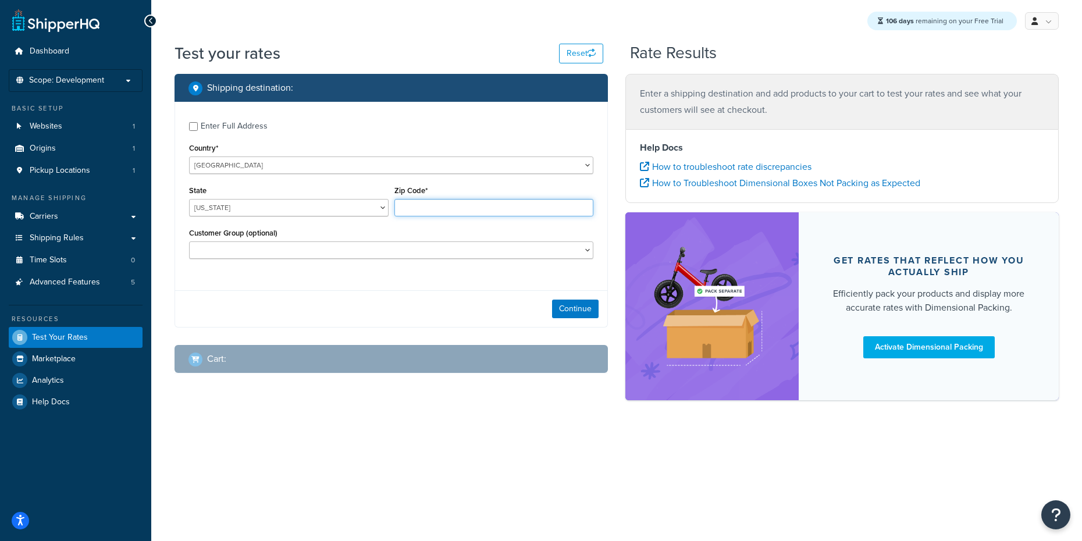
click at [416, 201] on input "Zip Code*" at bounding box center [493, 207] width 199 height 17
paste input "78735"
type input "78735"
select select "[GEOGRAPHIC_DATA]"
click at [189, 199] on select "[US_STATE] [US_STATE] [US_STATE] [US_STATE] [US_STATE] Armed Forces Americas Ar…" at bounding box center [288, 207] width 199 height 17
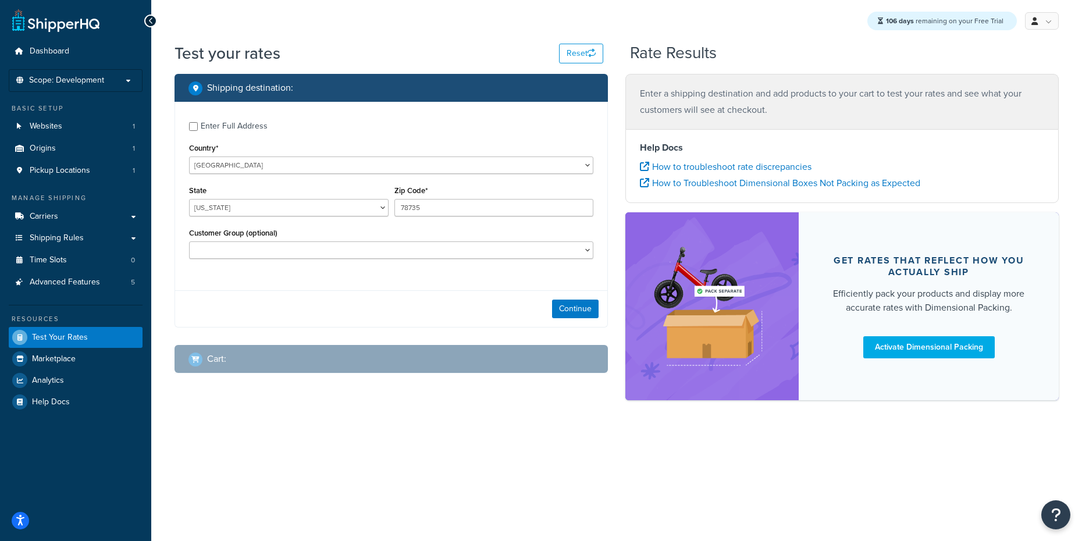
click at [270, 283] on div "Enter Full Address Country* [GEOGRAPHIC_DATA] [GEOGRAPHIC_DATA] [GEOGRAPHIC_DAT…" at bounding box center [390, 215] width 433 height 226
click at [581, 313] on button "Continue" at bounding box center [575, 308] width 47 height 19
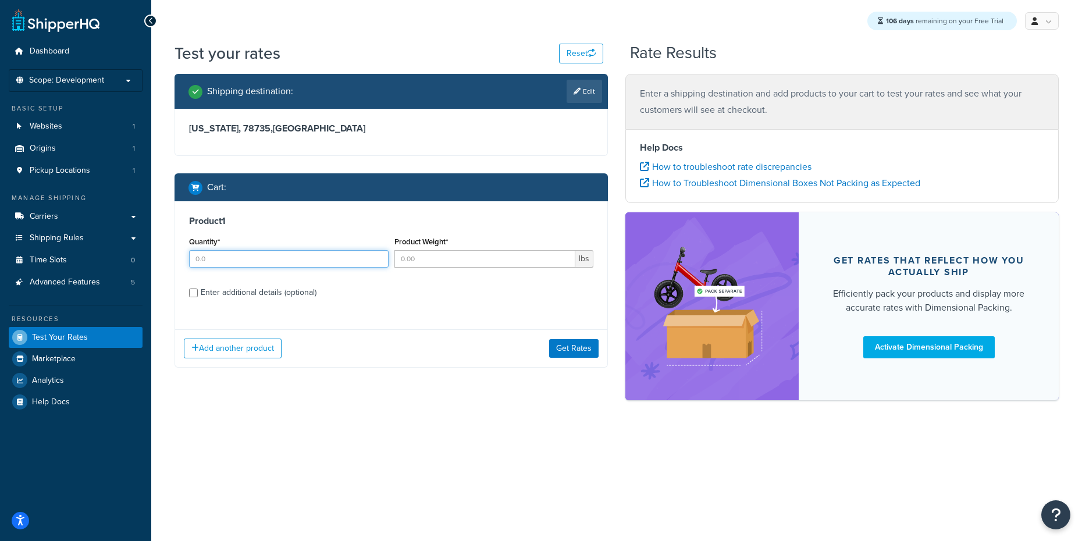
click at [245, 254] on input "Quantity*" at bounding box center [288, 258] width 199 height 17
type input "22"
click at [390, 231] on div "Product 1 Quantity* 22 Product Weight* lbs Enter additional details (optional)" at bounding box center [391, 260] width 432 height 119
click at [402, 258] on input "Product Weight*" at bounding box center [484, 258] width 181 height 17
type input "22"
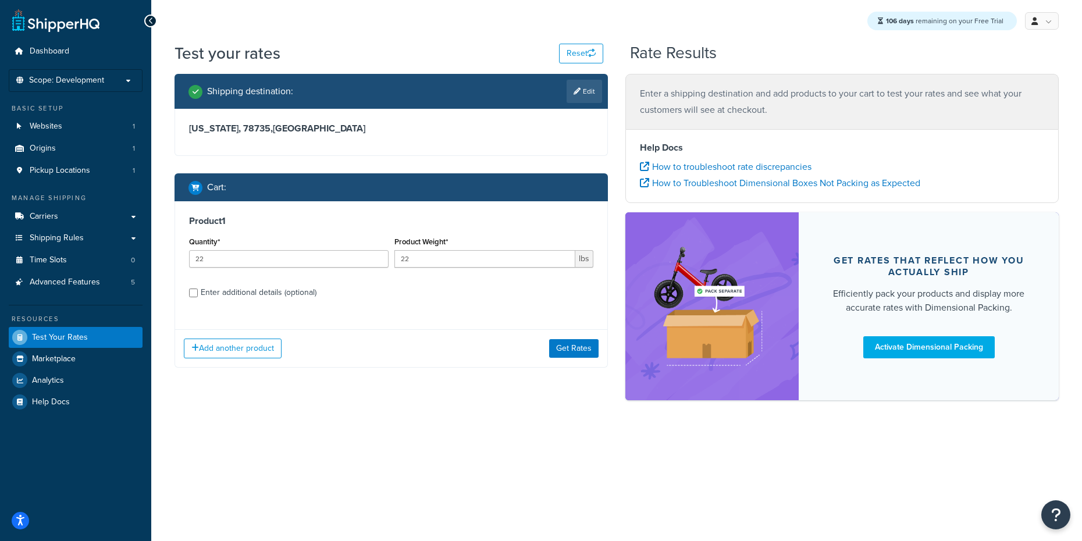
click at [377, 231] on div "Product 1 Quantity* 22 Product Weight* 22 lbs Enter additional details (optiona…" at bounding box center [391, 260] width 432 height 119
click at [561, 351] on button "Get Rates" at bounding box center [573, 348] width 49 height 19
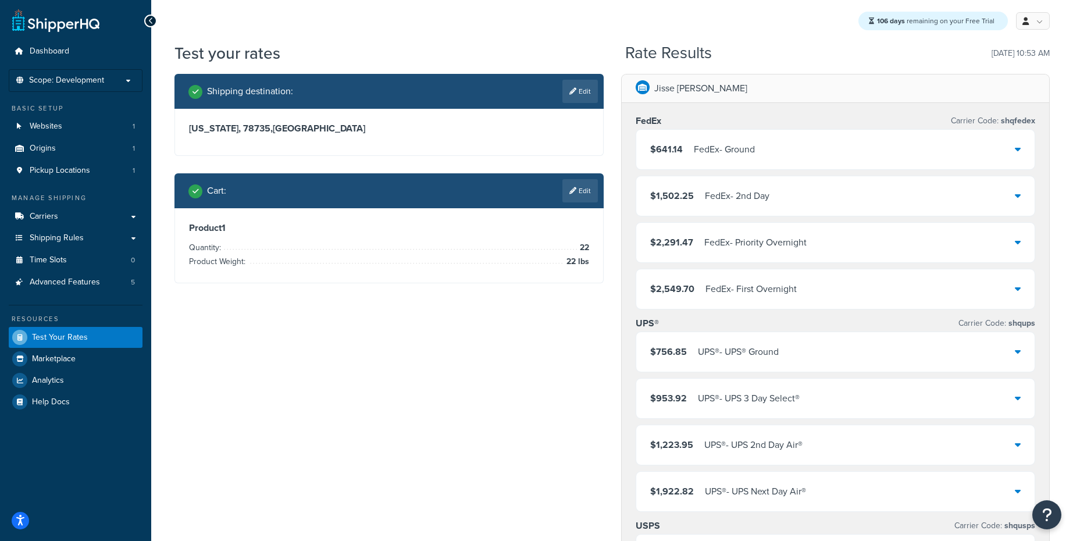
click at [486, 43] on div "Test your rates Reset" at bounding box center [386, 53] width 424 height 23
click at [562, 48] on button "Reset" at bounding box center [577, 54] width 44 height 20
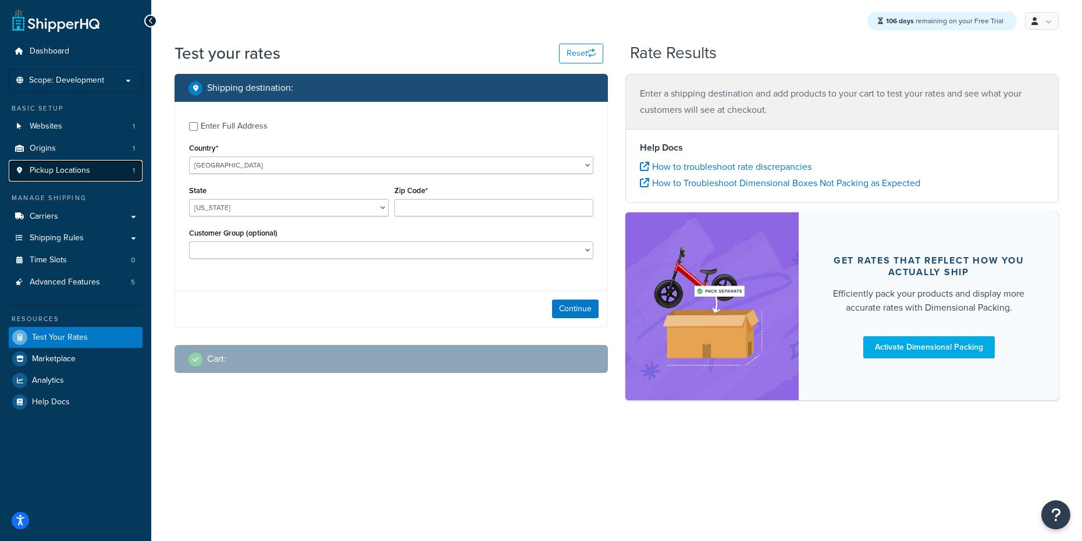
click at [72, 172] on span "Pickup Locations" at bounding box center [60, 171] width 60 height 10
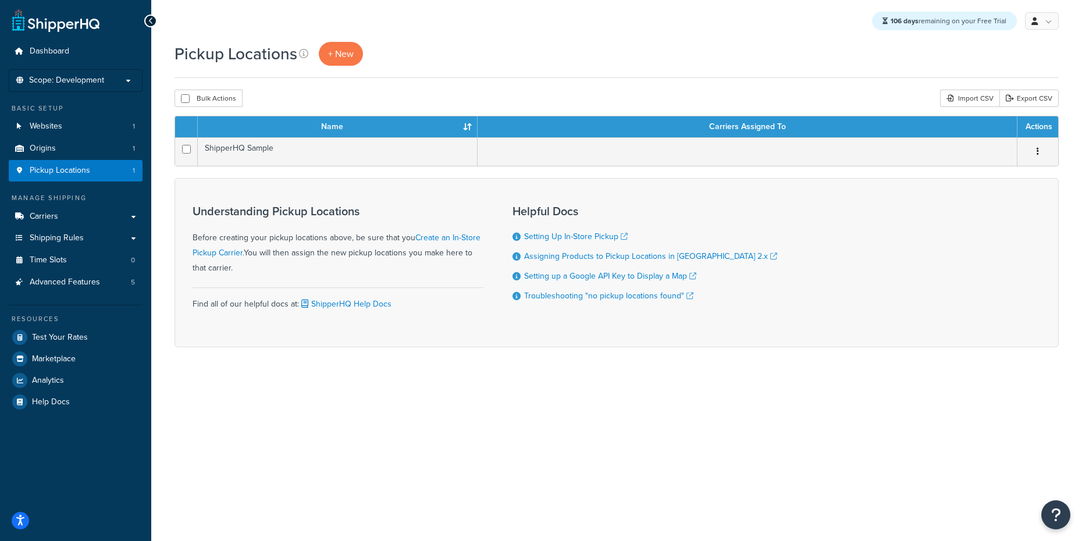
click at [538, 48] on div "Pickup Locations + New" at bounding box center [616, 54] width 884 height 24
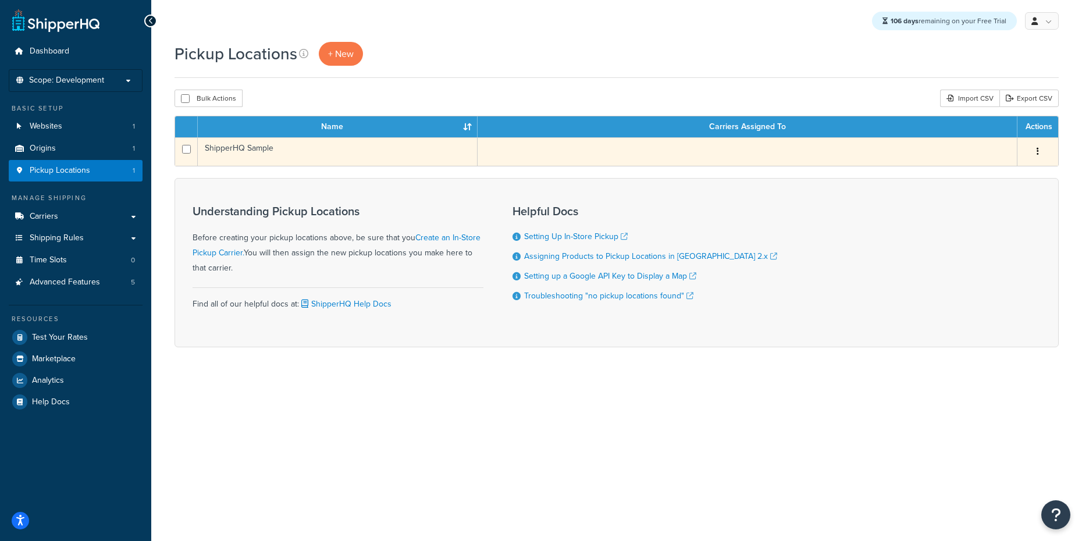
click at [263, 149] on td "ShipperHQ Sample" at bounding box center [338, 151] width 280 height 28
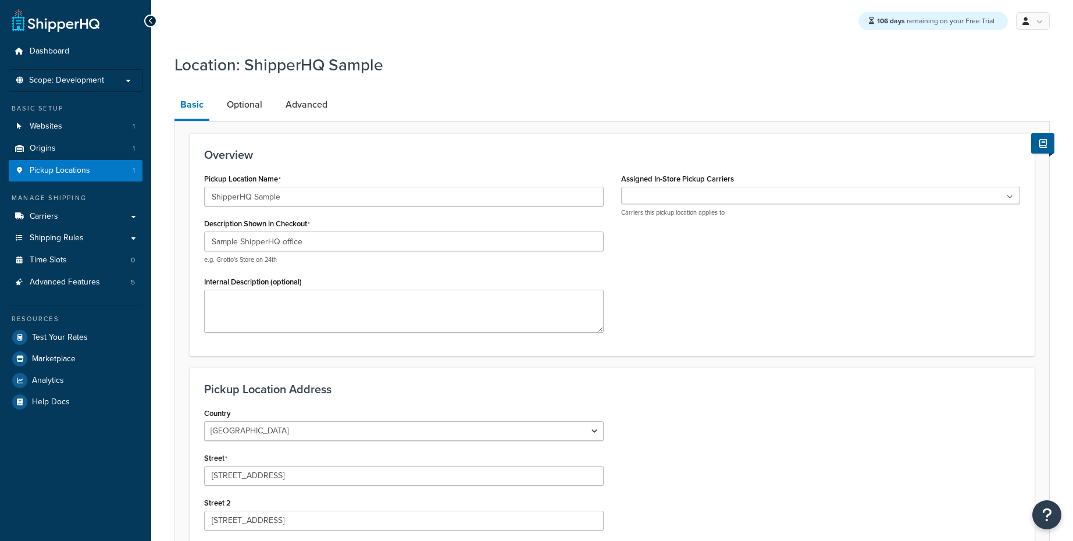
select select "43"
click at [715, 197] on ul at bounding box center [820, 195] width 399 height 17
click at [854, 123] on div "Overview Pickup Location Name ShipperHQ Sample Description Shown in Checkout Sa…" at bounding box center [611, 441] width 875 height 641
click at [262, 99] on link "Optional" at bounding box center [244, 105] width 47 height 28
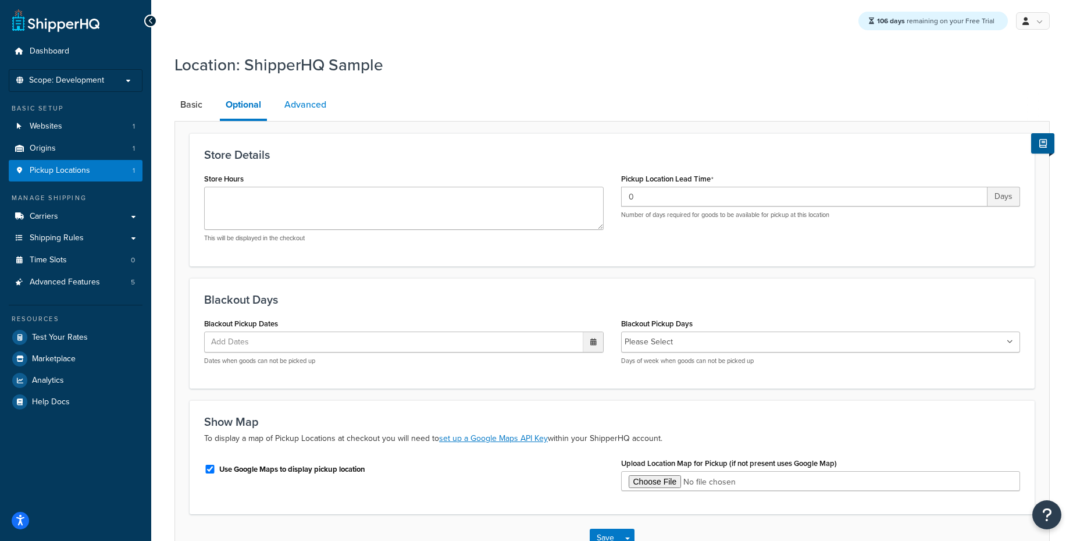
click at [302, 103] on link "Advanced" at bounding box center [305, 105] width 53 height 28
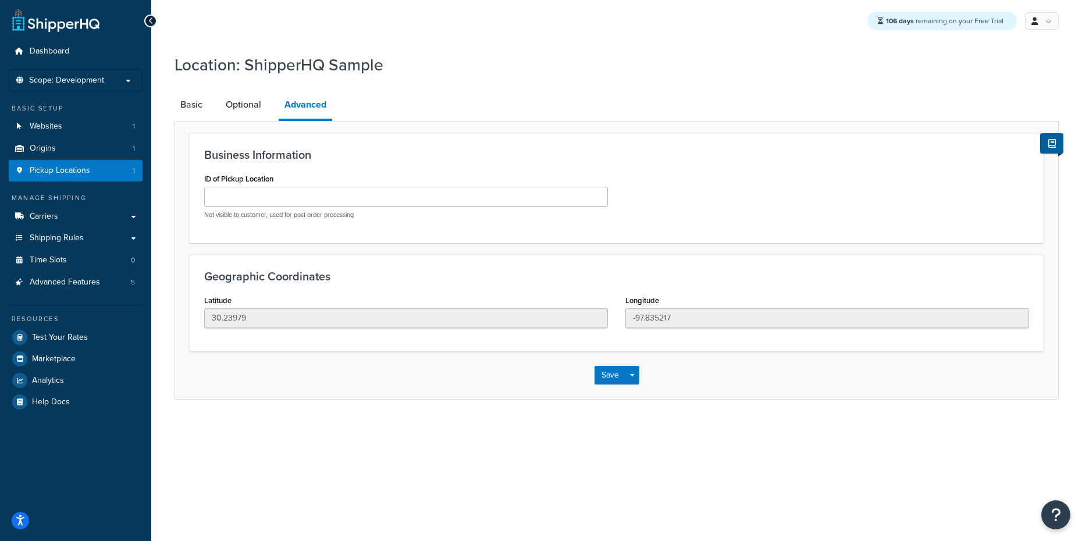
click at [272, 106] on li "Optional" at bounding box center [249, 105] width 59 height 28
click at [251, 106] on link "Optional" at bounding box center [243, 105] width 47 height 28
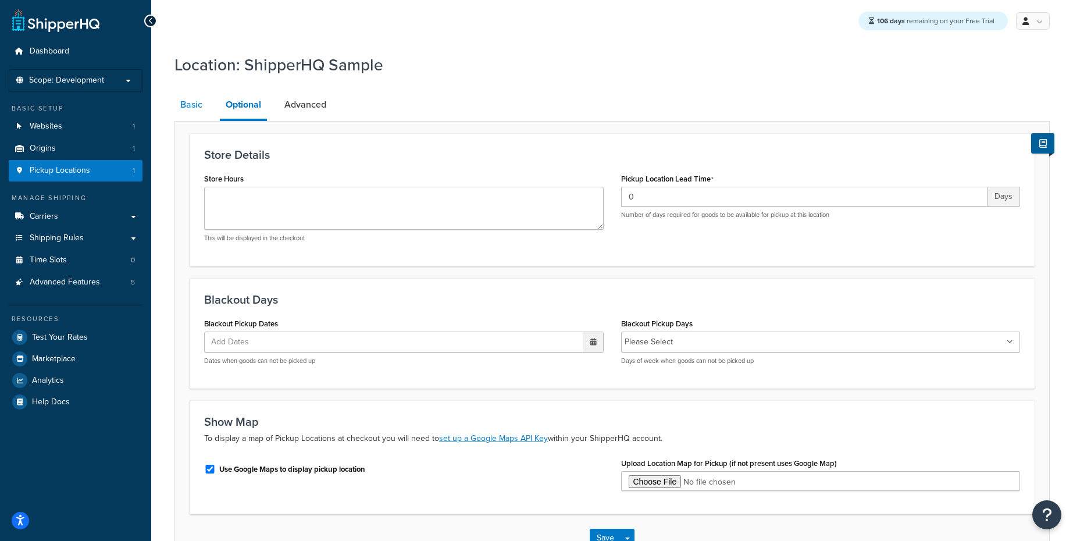
click at [188, 107] on link "Basic" at bounding box center [191, 105] width 34 height 28
select select "43"
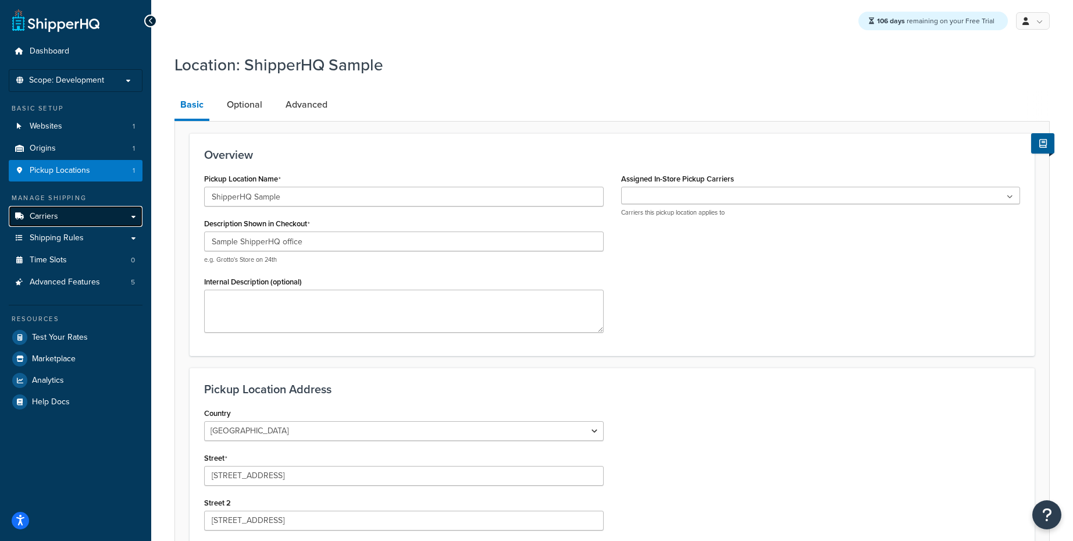
click at [49, 218] on span "Carriers" at bounding box center [44, 217] width 28 height 10
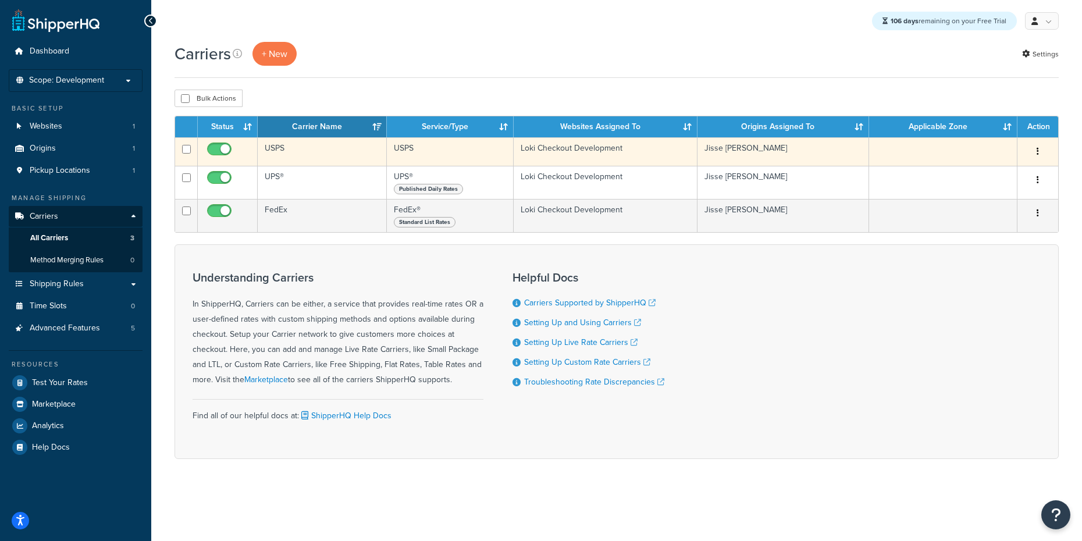
click at [734, 145] on td "Jisse [PERSON_NAME]" at bounding box center [783, 151] width 172 height 28
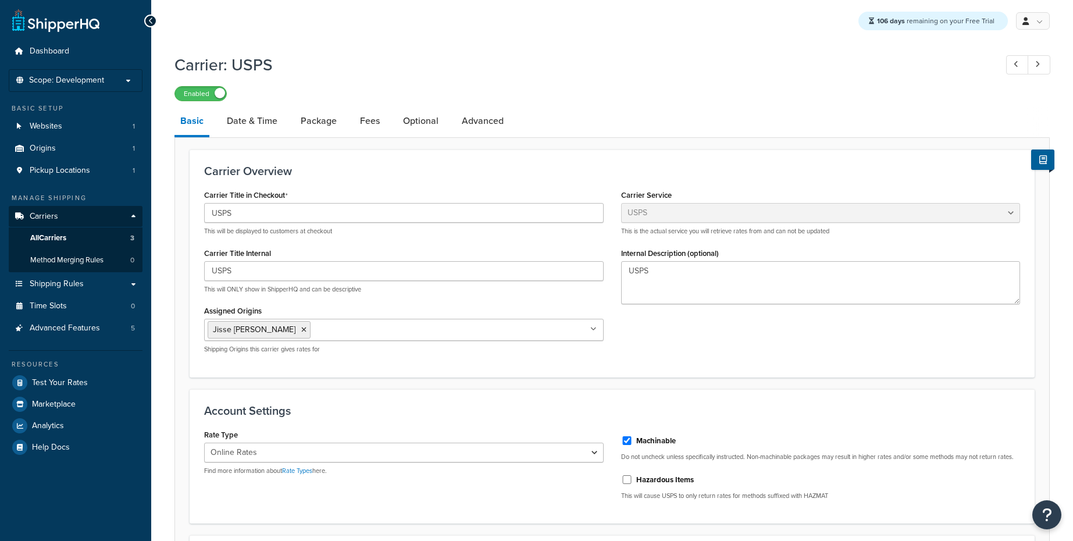
select select "usps"
select select "ONLINE"
click at [616, 58] on h1 "Carrier: USPS" at bounding box center [579, 64] width 810 height 23
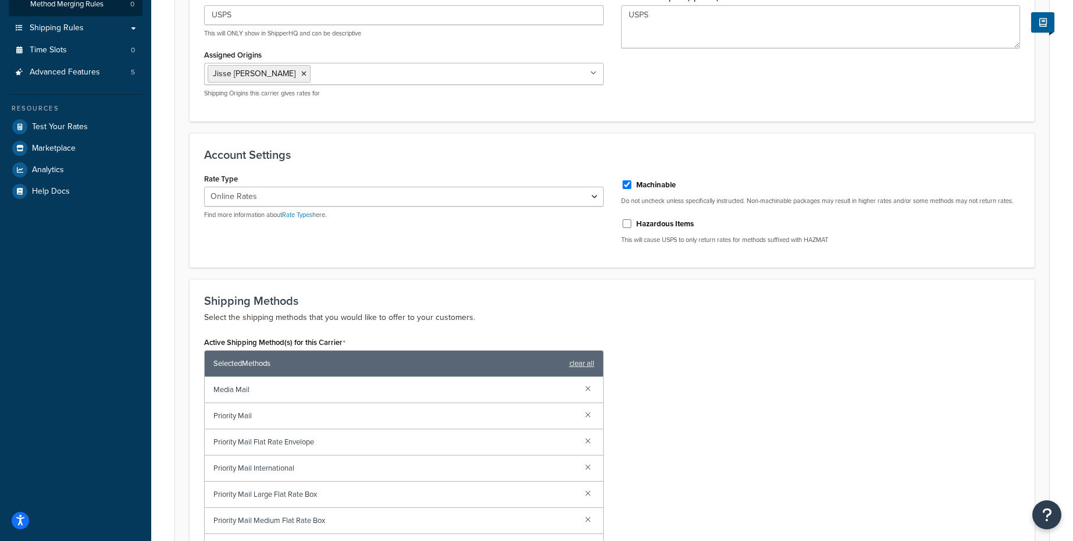
scroll to position [349, 0]
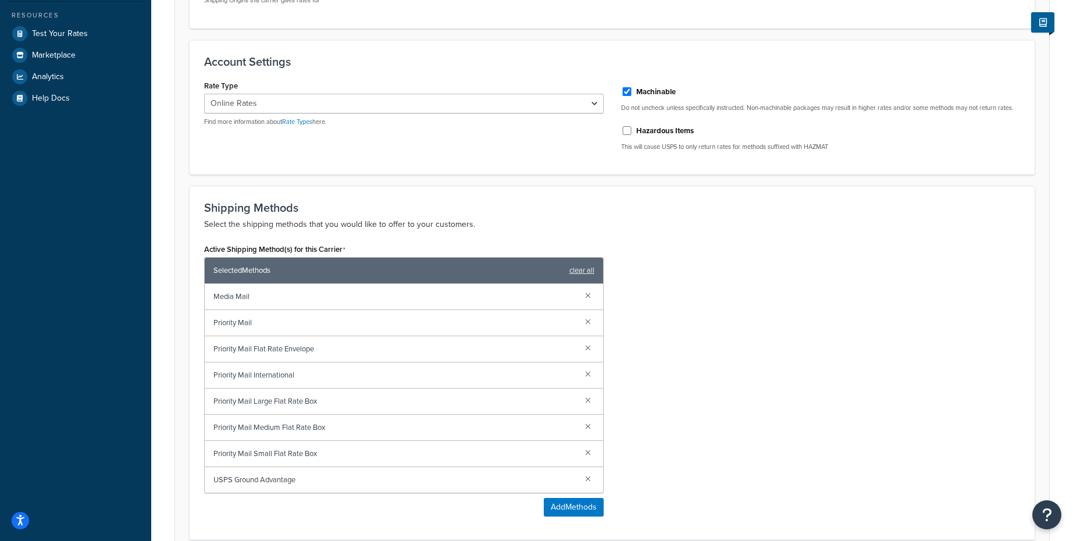
click at [237, 291] on span "Media Mail" at bounding box center [394, 296] width 362 height 16
click at [251, 272] on span "Selected Methods" at bounding box center [388, 270] width 350 height 16
click at [248, 274] on span "Selected Methods" at bounding box center [388, 270] width 350 height 16
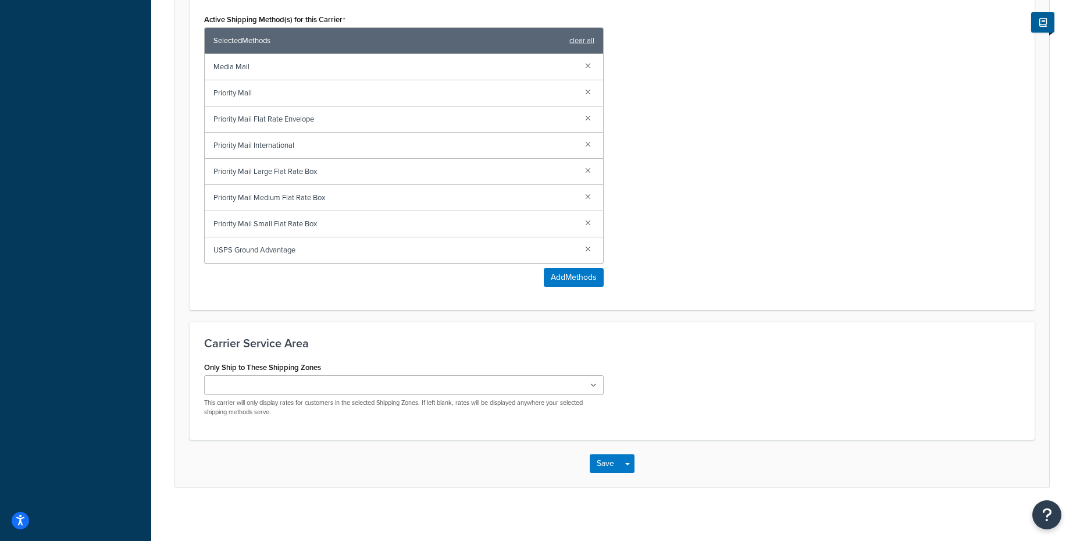
scroll to position [584, 0]
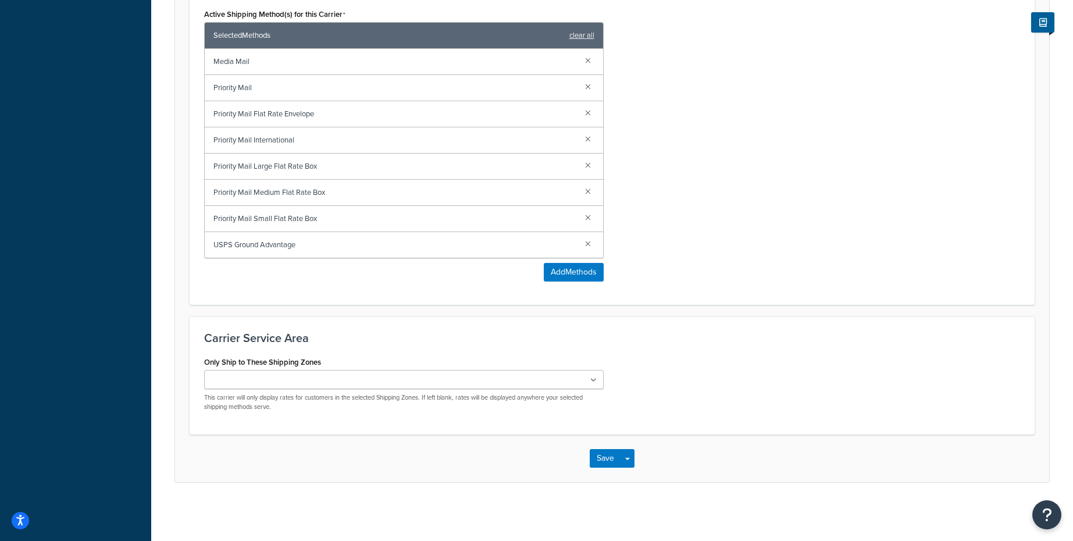
click at [338, 381] on ul at bounding box center [403, 379] width 399 height 19
click at [319, 342] on h3 "Carrier Service Area" at bounding box center [612, 337] width 816 height 13
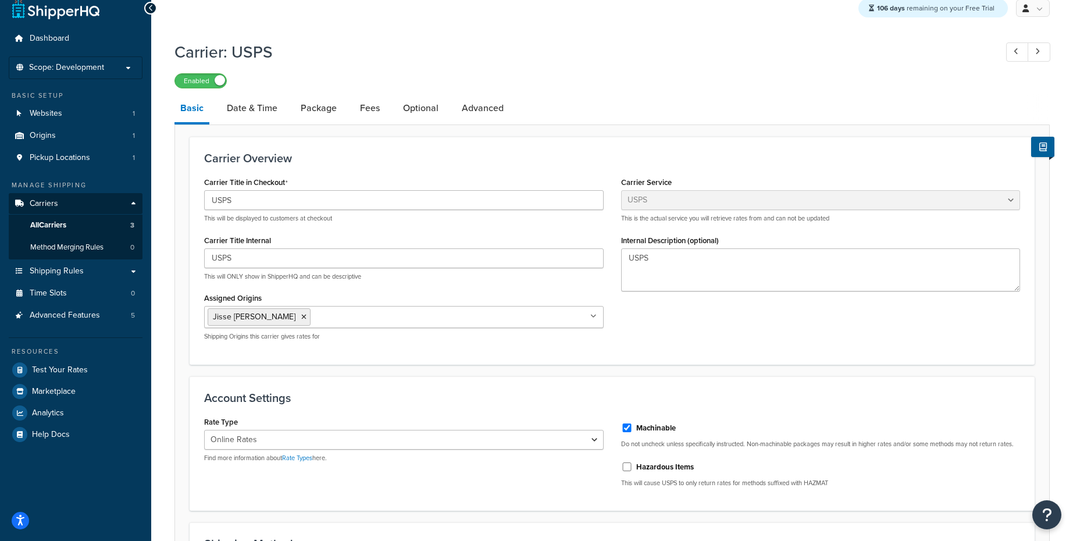
scroll to position [0, 0]
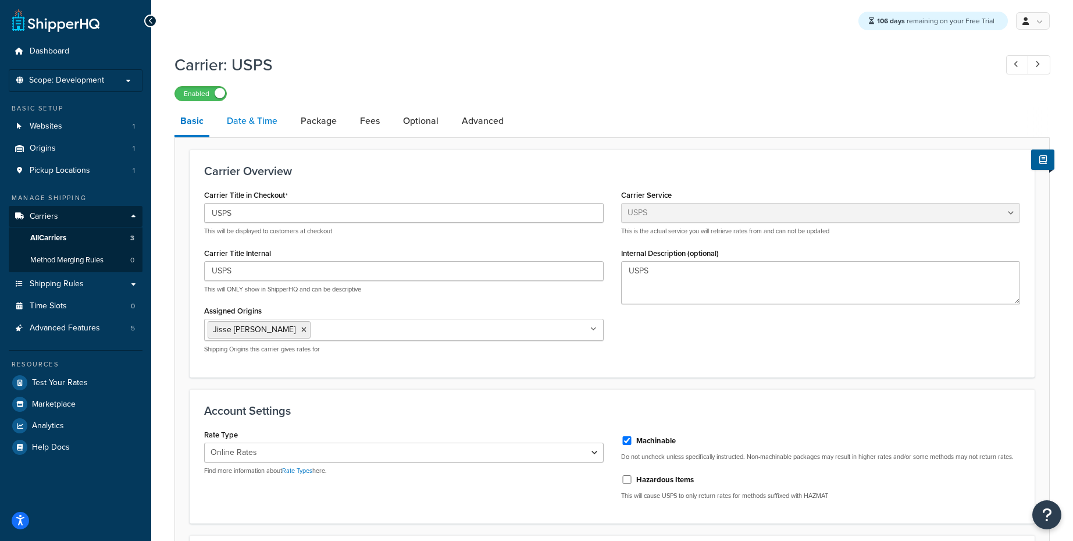
click at [268, 122] on link "Date & Time" at bounding box center [252, 121] width 62 height 28
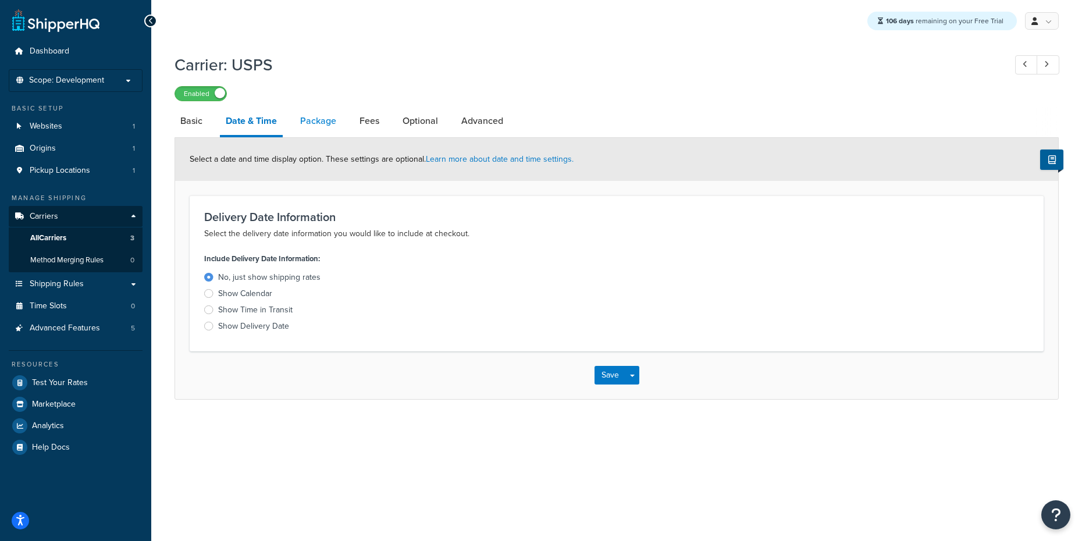
click at [314, 122] on link "Package" at bounding box center [318, 121] width 48 height 28
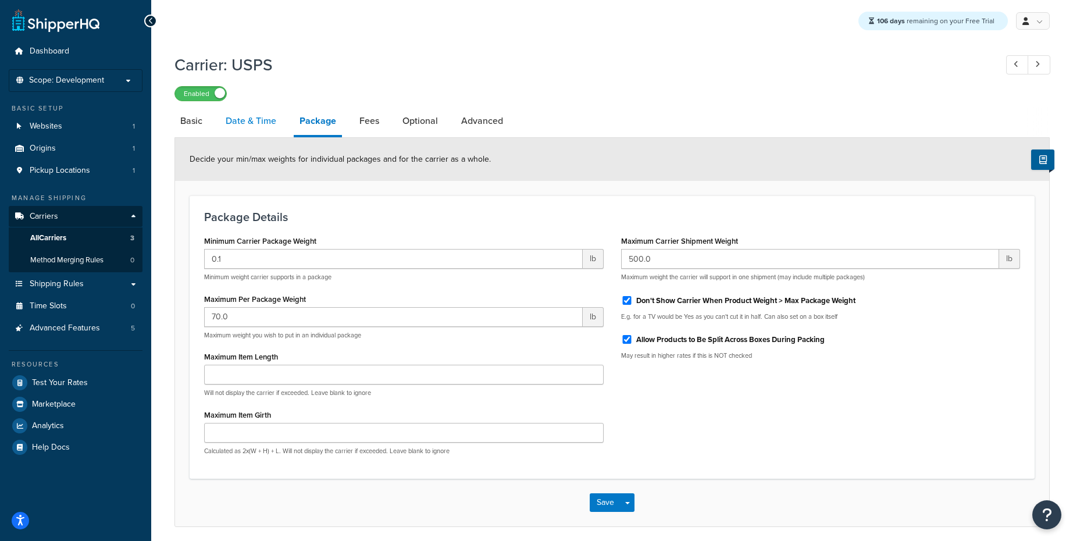
click at [247, 124] on link "Date & Time" at bounding box center [251, 121] width 62 height 28
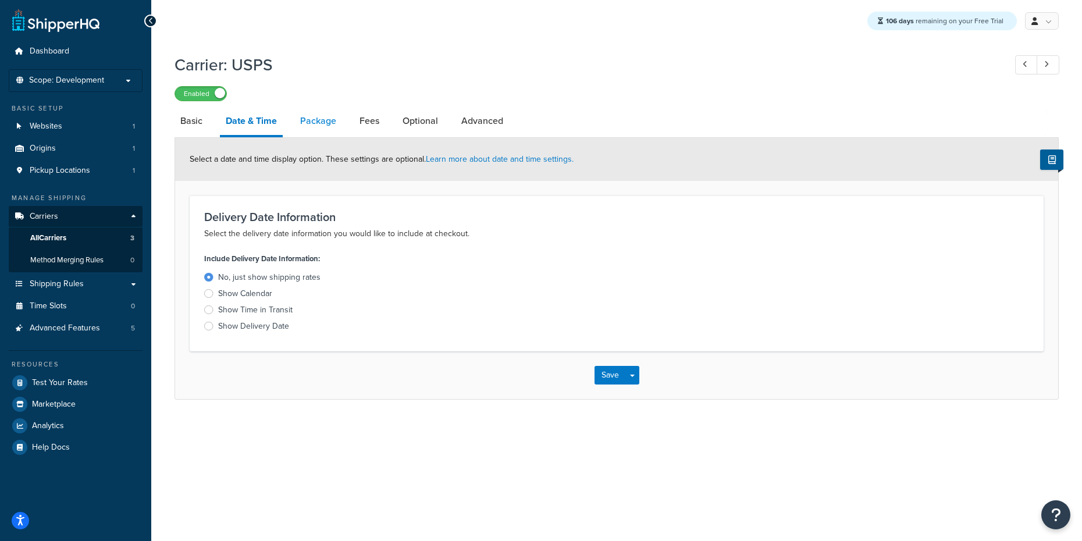
click at [331, 130] on link "Package" at bounding box center [318, 121] width 48 height 28
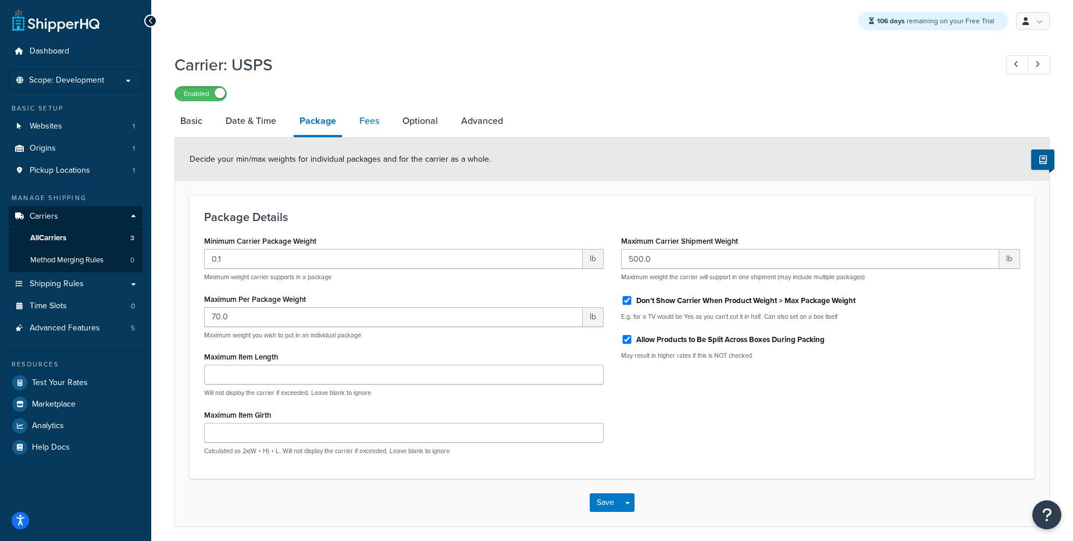
click at [378, 126] on link "Fees" at bounding box center [369, 121] width 31 height 28
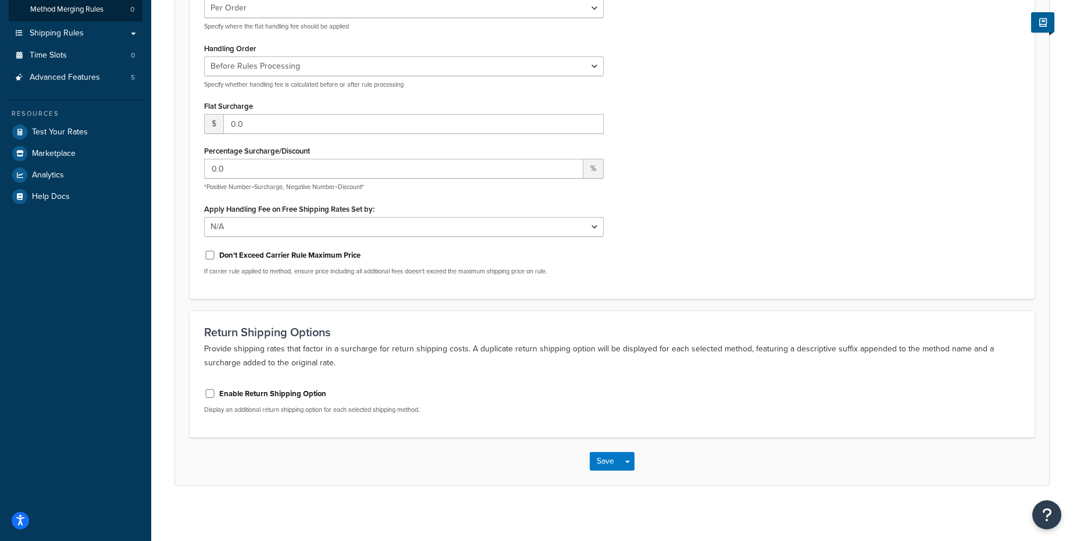
scroll to position [255, 0]
click at [297, 350] on p "Provide shipping rates that factor in a surcharge for return shipping costs. A …" at bounding box center [612, 353] width 816 height 28
click at [288, 391] on label "Enable Return Shipping Option" at bounding box center [272, 391] width 107 height 10
click at [216, 391] on input "Enable Return Shipping Option" at bounding box center [210, 390] width 12 height 9
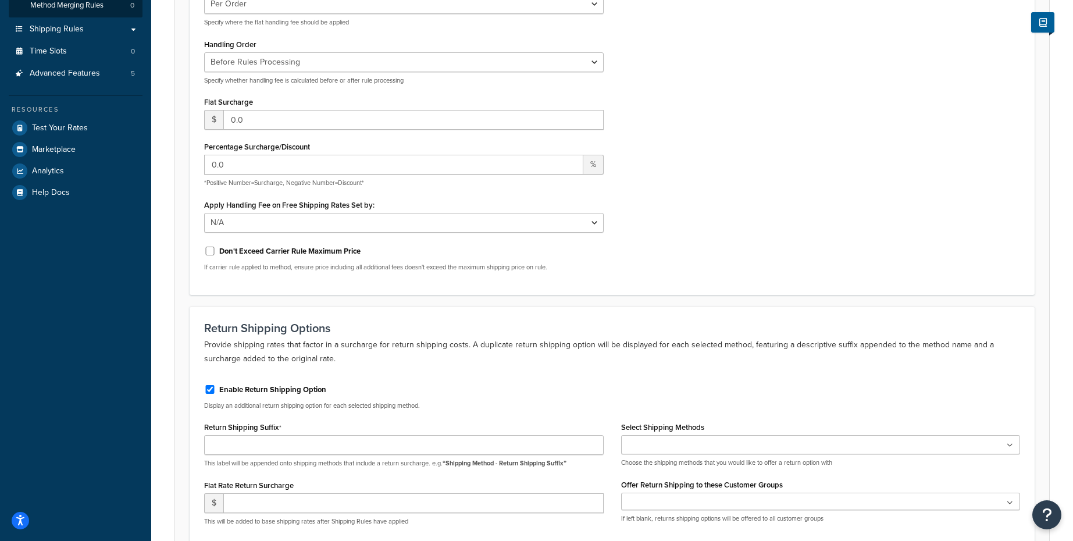
click at [288, 391] on label "Enable Return Shipping Option" at bounding box center [272, 389] width 107 height 10
click at [216, 391] on input "Enable Return Shipping Option" at bounding box center [210, 389] width 12 height 9
checkbox input "false"
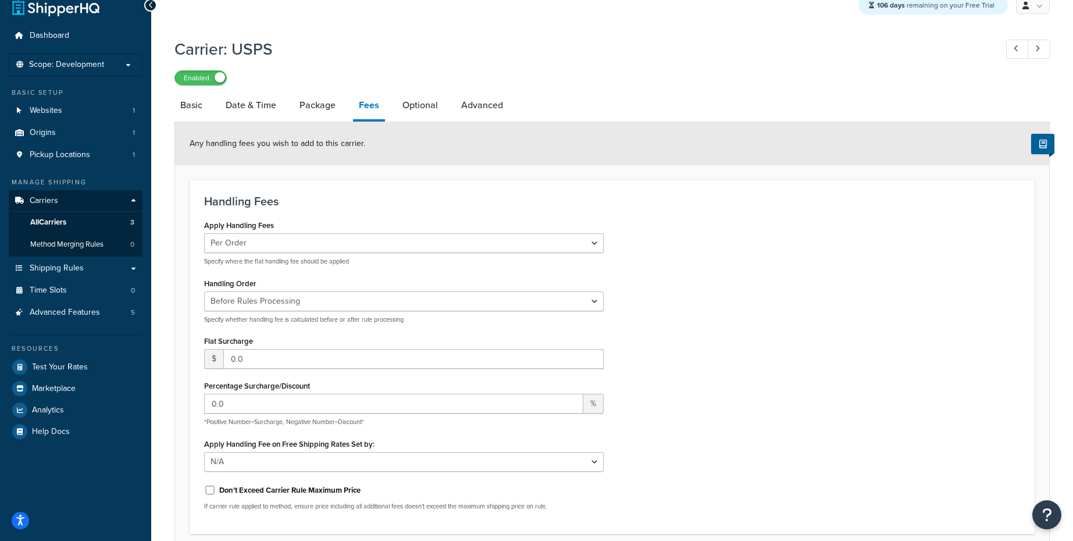
scroll to position [0, 0]
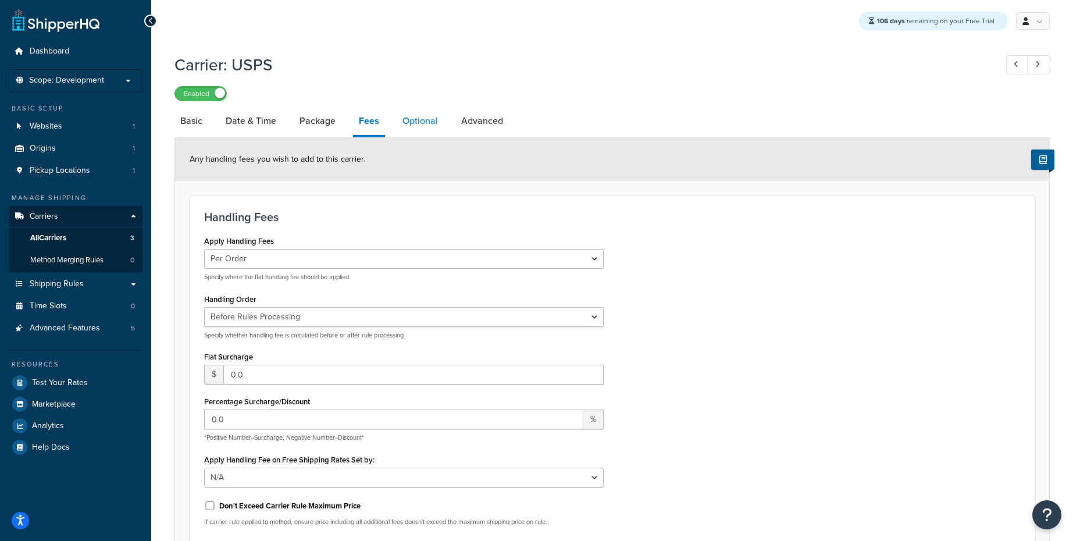
click at [419, 122] on link "Optional" at bounding box center [420, 121] width 47 height 28
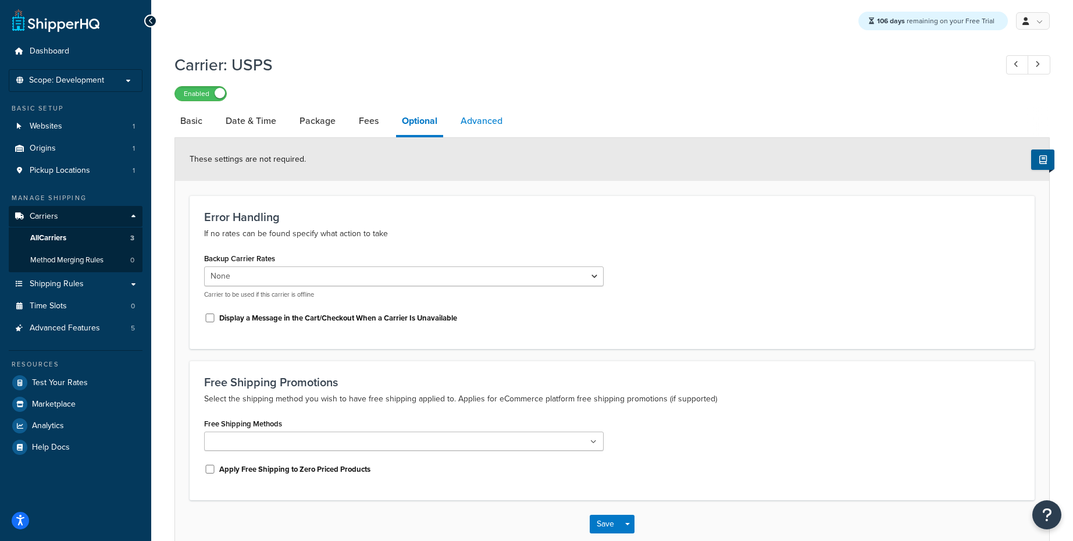
click at [491, 124] on link "Advanced" at bounding box center [481, 121] width 53 height 28
select select "false"
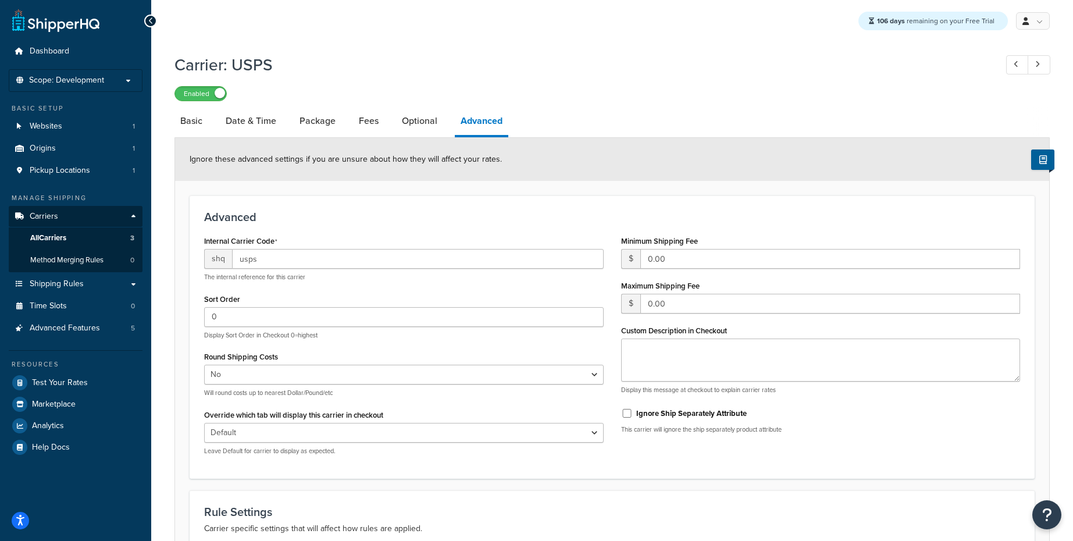
click at [658, 156] on div "Ignore these advanced settings if you are unsure about how they will affect you…" at bounding box center [612, 159] width 874 height 43
click at [63, 262] on span "Method Merging Rules" at bounding box center [66, 260] width 73 height 10
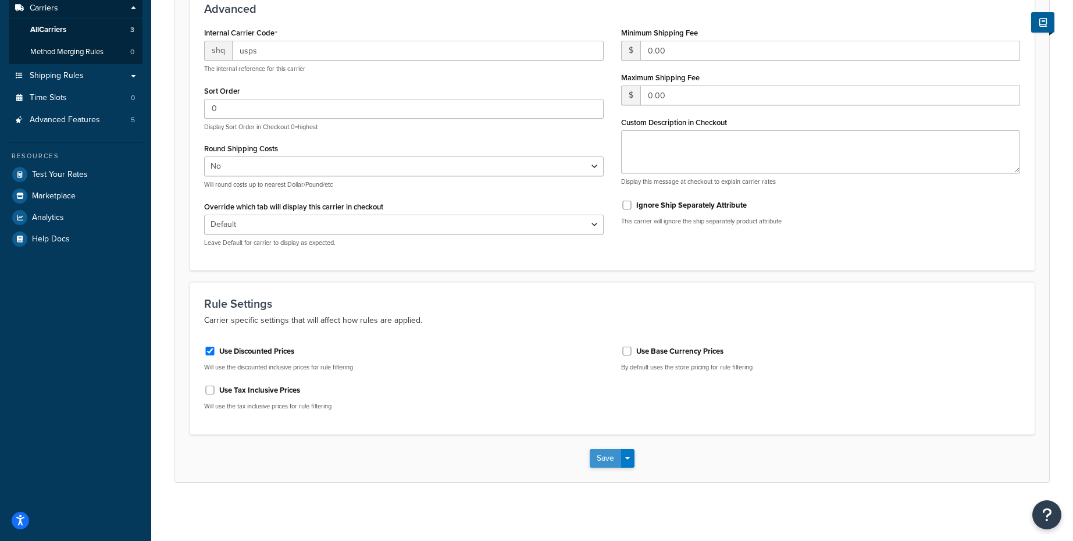
click at [613, 456] on button "Save" at bounding box center [605, 458] width 31 height 19
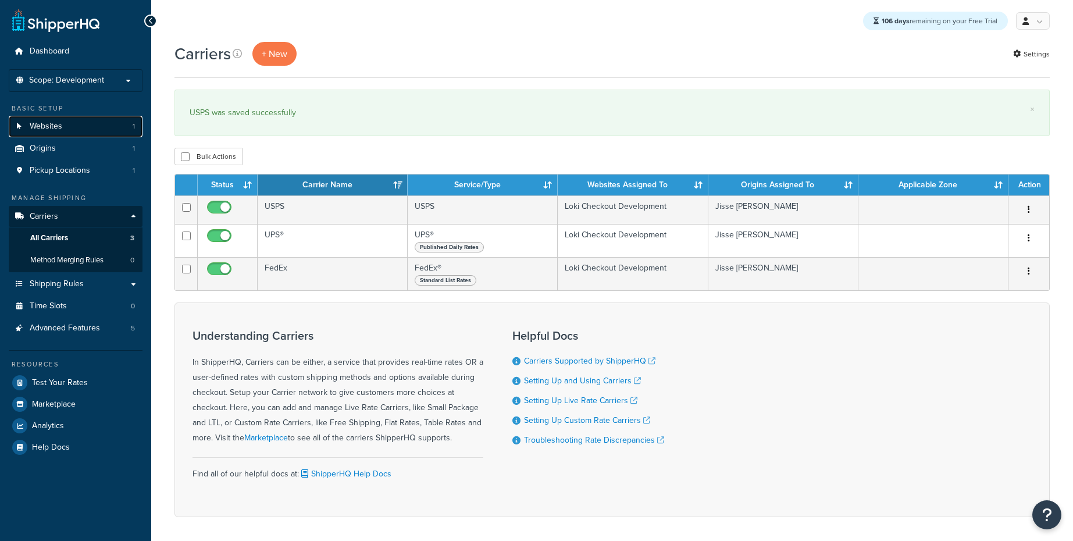
click at [45, 131] on span "Websites" at bounding box center [46, 127] width 33 height 10
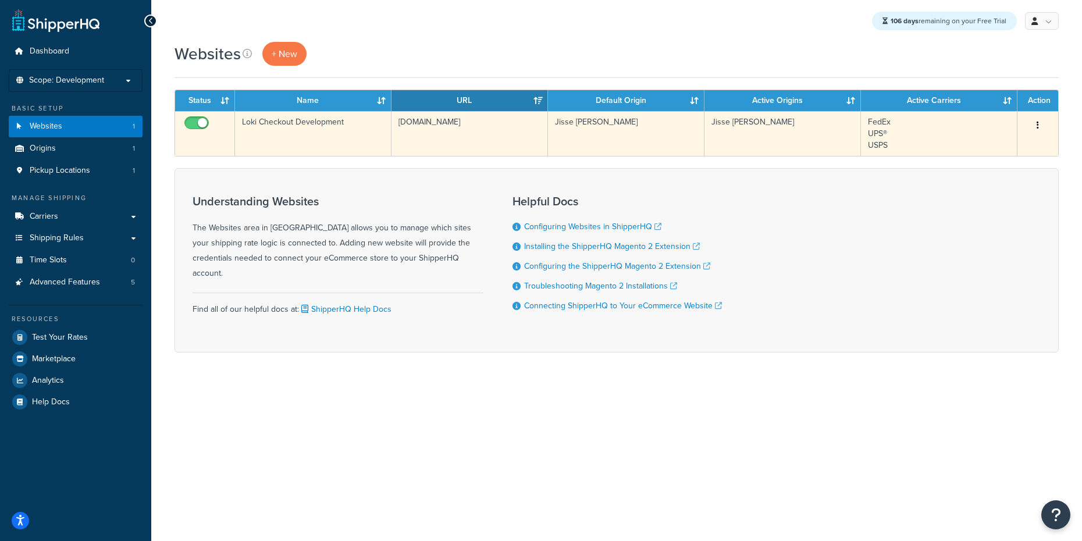
click at [442, 119] on td "[DOMAIN_NAME]" at bounding box center [469, 133] width 156 height 45
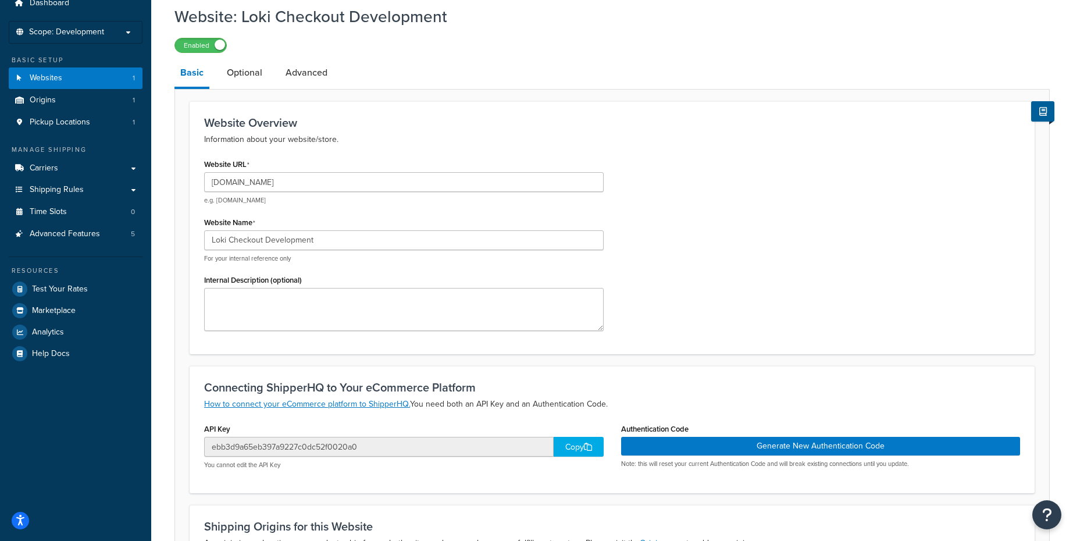
scroll to position [39, 0]
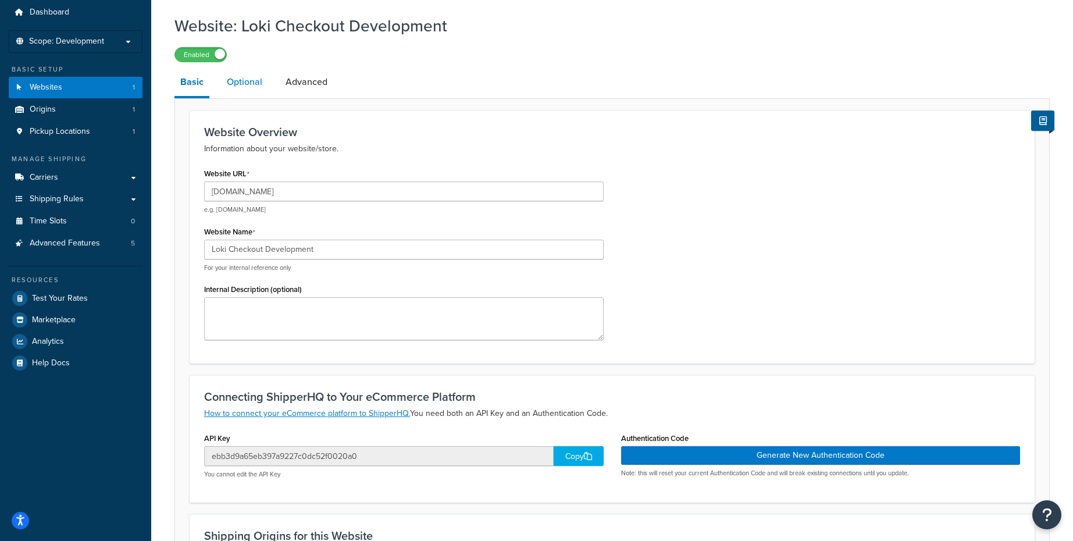
click at [235, 79] on link "Optional" at bounding box center [244, 82] width 47 height 28
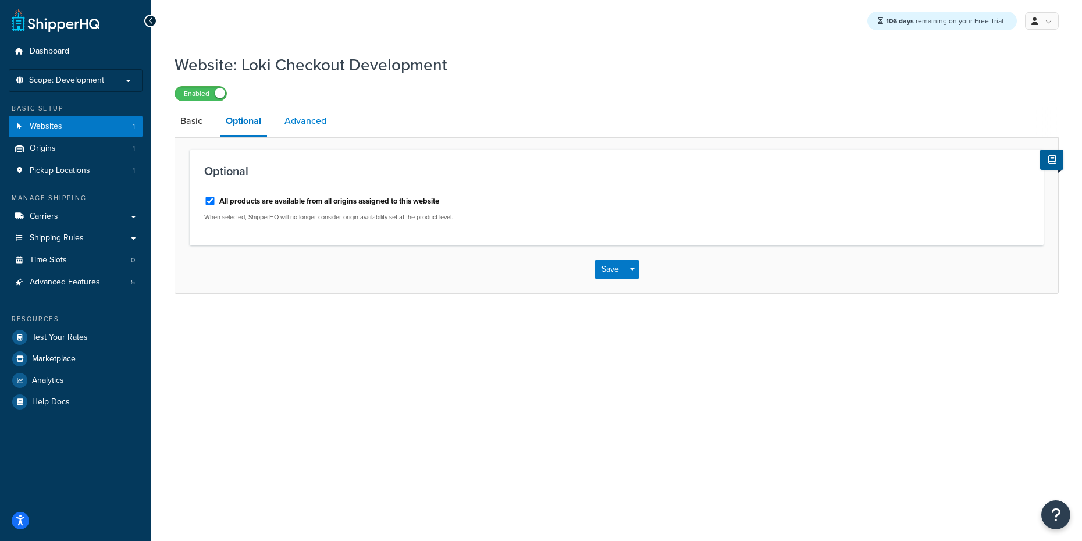
click at [305, 120] on link "Advanced" at bounding box center [305, 121] width 53 height 28
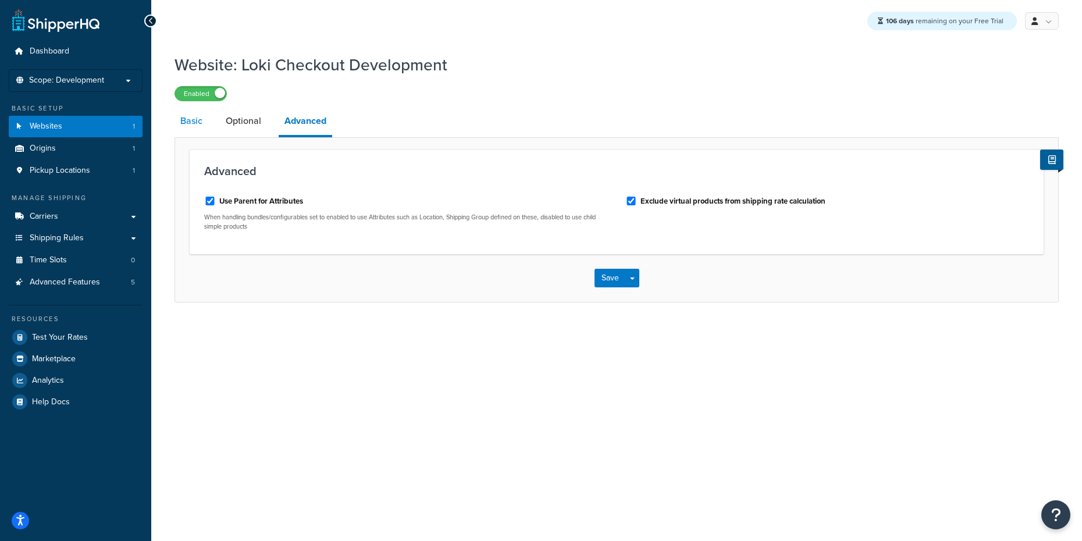
click at [190, 130] on link "Basic" at bounding box center [191, 121] width 34 height 28
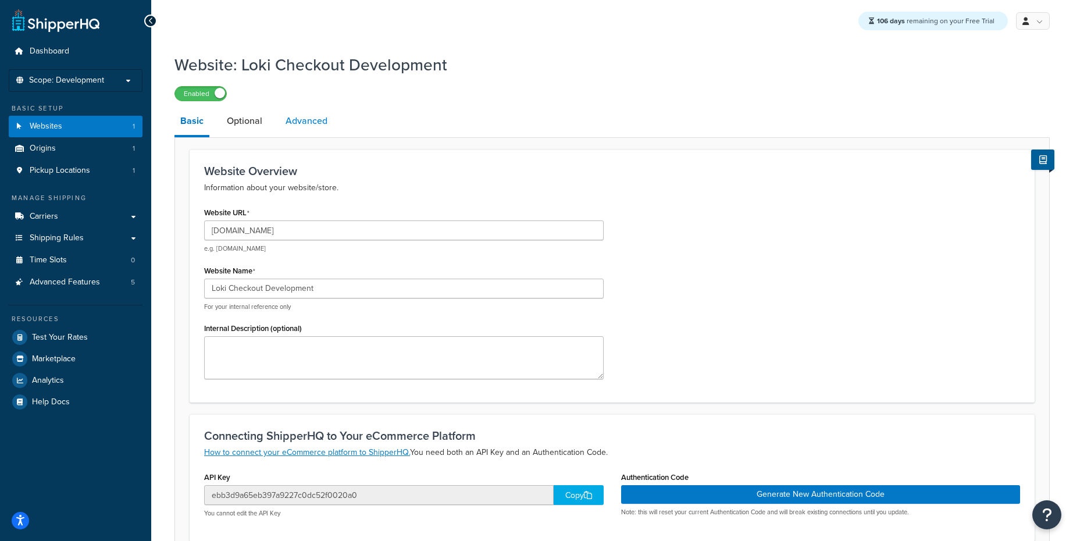
click at [297, 124] on link "Advanced" at bounding box center [306, 121] width 53 height 28
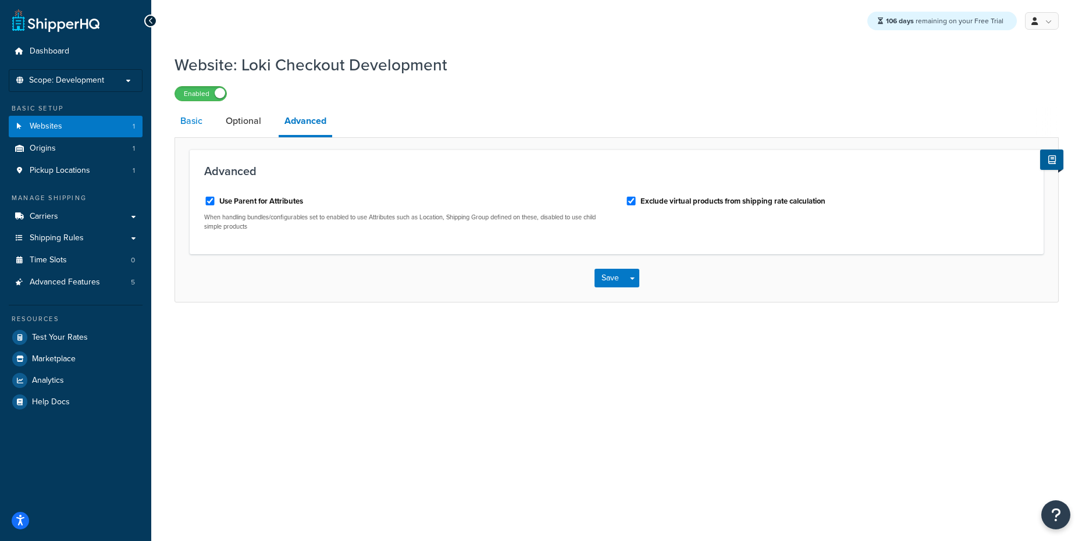
click at [188, 124] on link "Basic" at bounding box center [191, 121] width 34 height 28
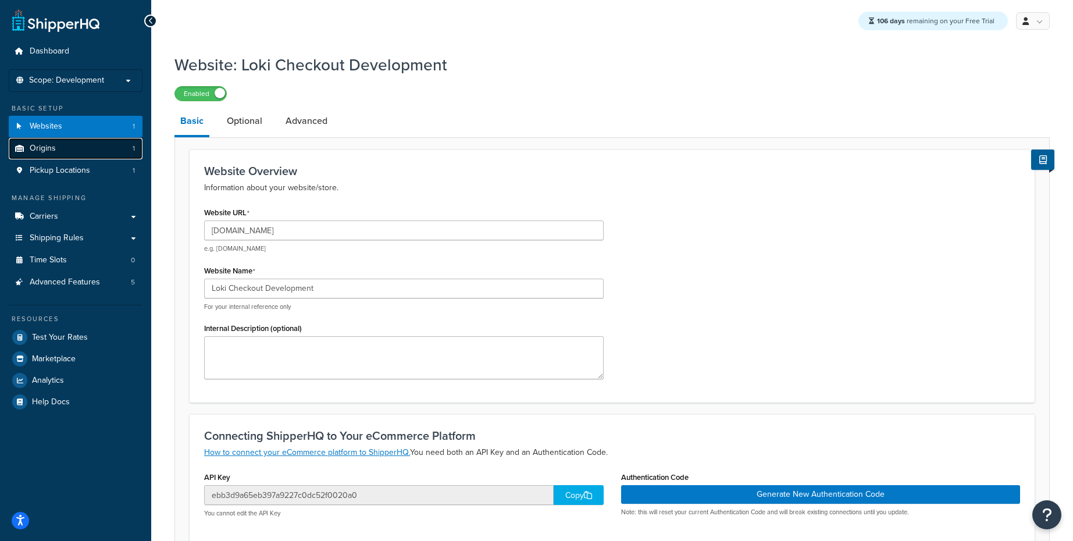
click at [83, 148] on link "Origins 1" at bounding box center [76, 149] width 134 height 22
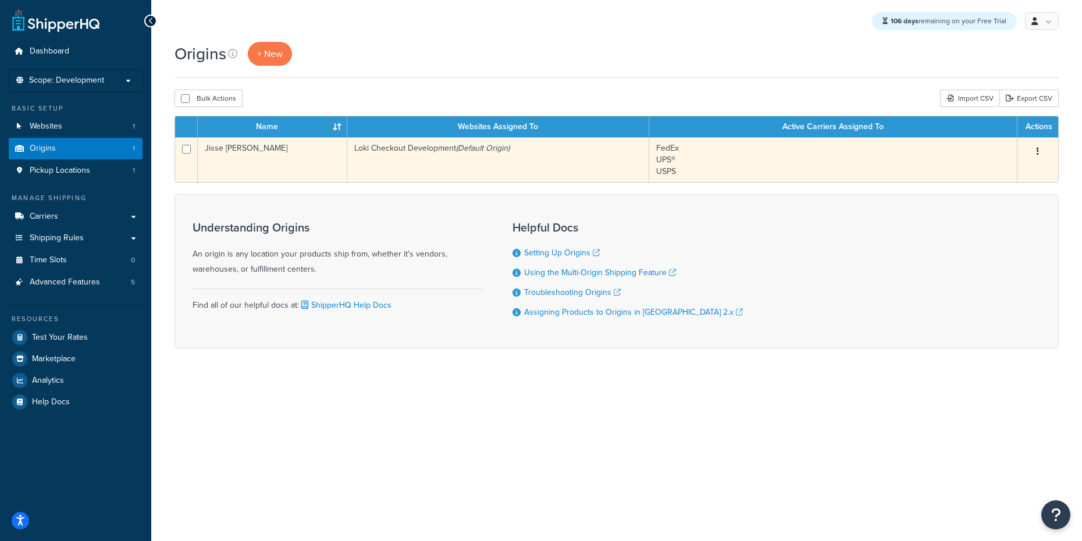
click at [1037, 151] on icon "button" at bounding box center [1037, 151] width 2 height 8
click at [978, 175] on link "Edit" at bounding box center [999, 174] width 92 height 24
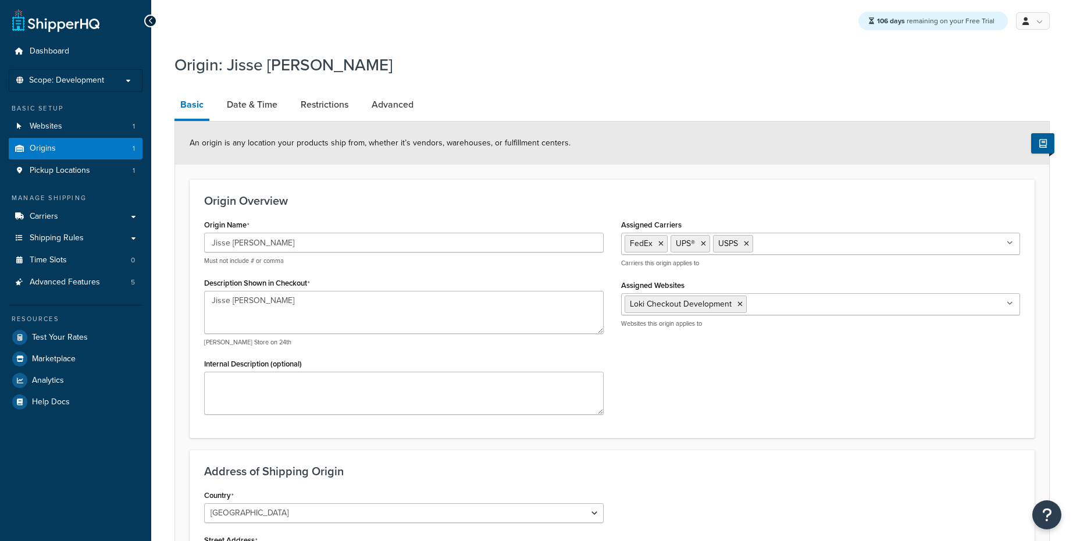
select select "43"
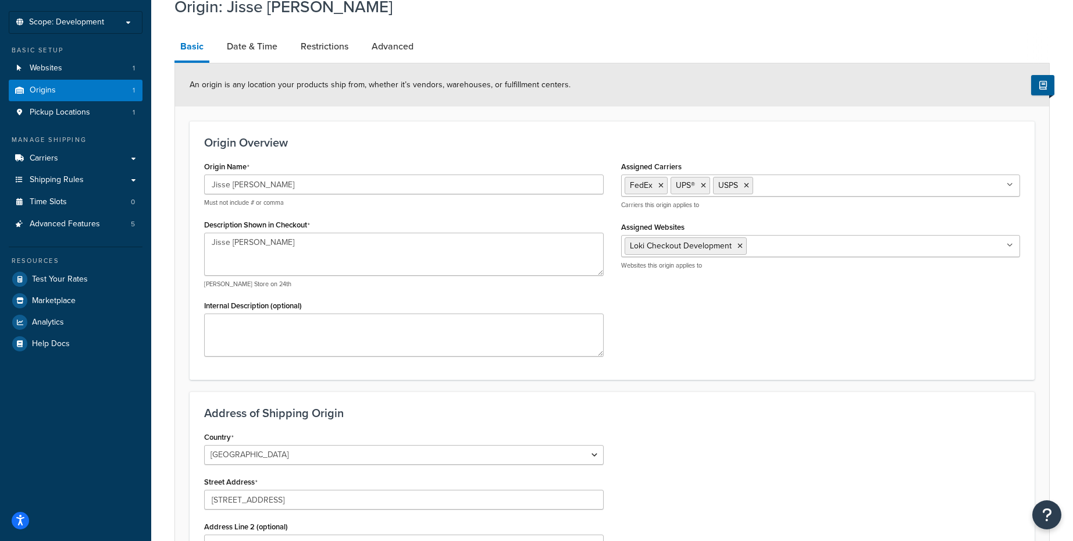
scroll to position [279, 0]
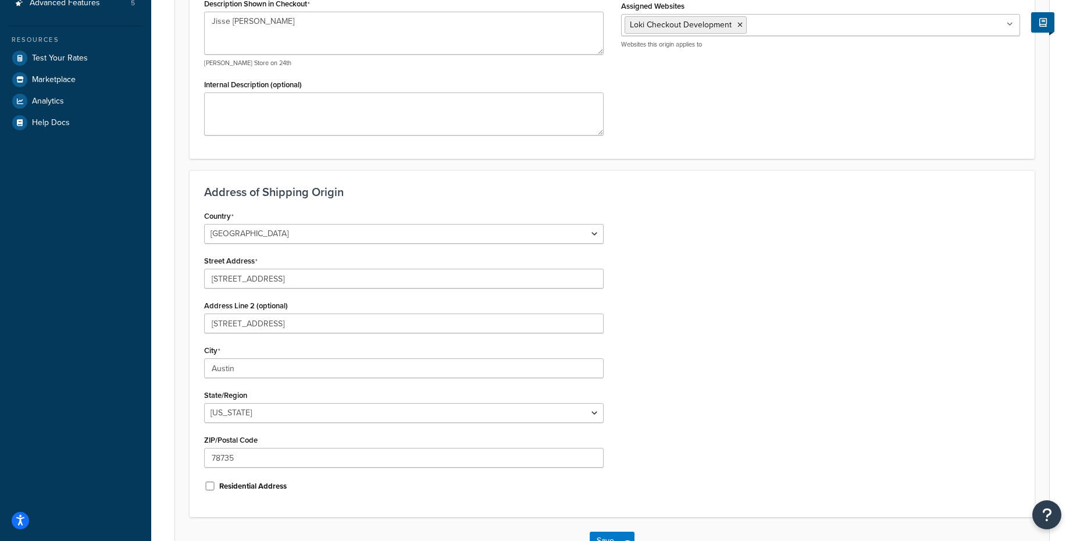
click at [787, 169] on form "An origin is any location your products ship from, whether it’s vendors, wareho…" at bounding box center [612, 203] width 874 height 722
click at [738, 167] on form "An origin is any location your products ship from, whether it’s vendors, wareho…" at bounding box center [612, 203] width 874 height 722
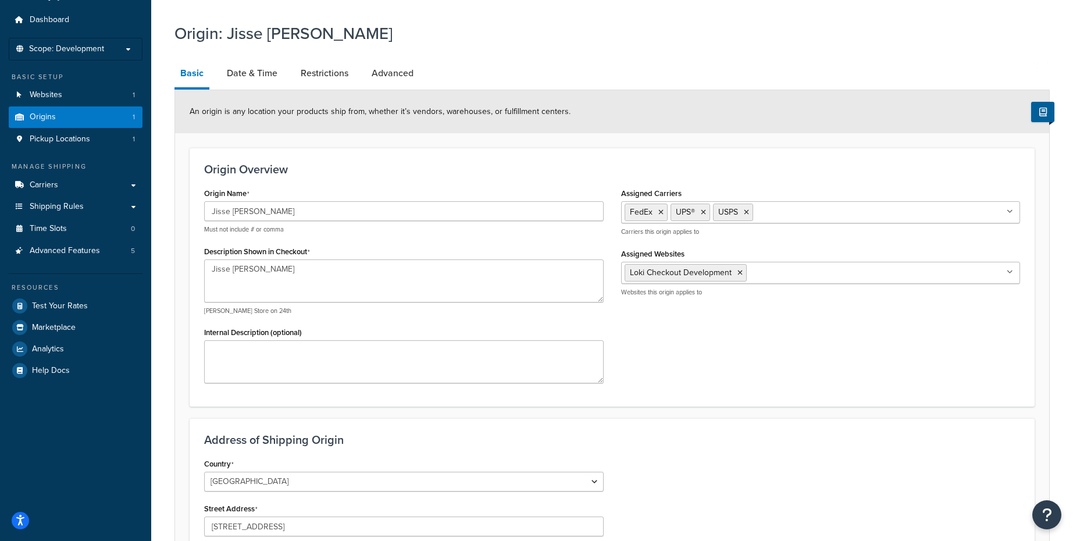
scroll to position [0, 0]
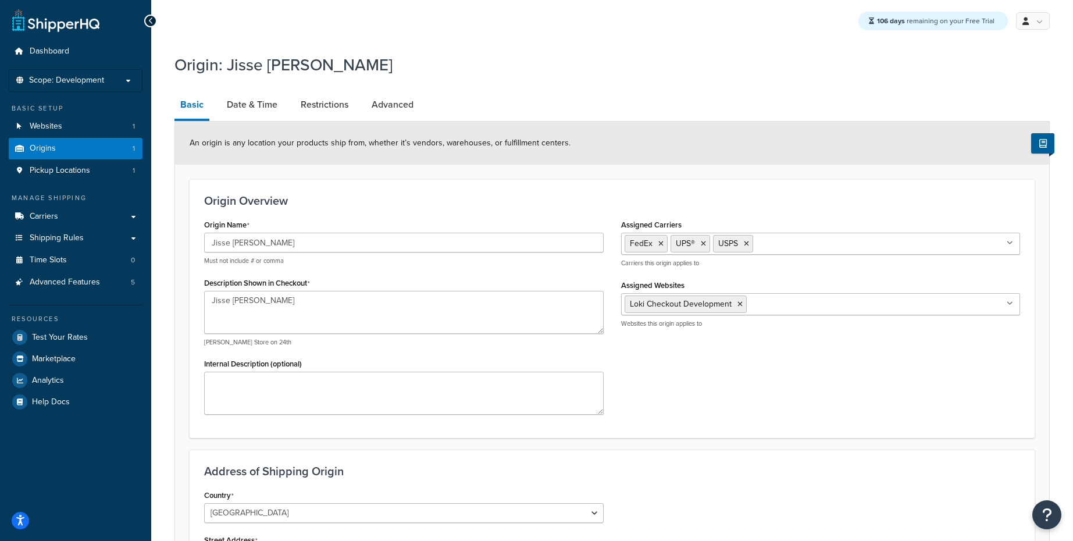
click at [655, 127] on div "An origin is any location your products ship from, whether it’s vendors, wareho…" at bounding box center [612, 143] width 874 height 43
click at [429, 27] on div "106 days remaining on your Free Trial My Profile Billing Global Settings Contac…" at bounding box center [612, 21] width 922 height 42
click at [41, 218] on span "Carriers" at bounding box center [44, 217] width 28 height 10
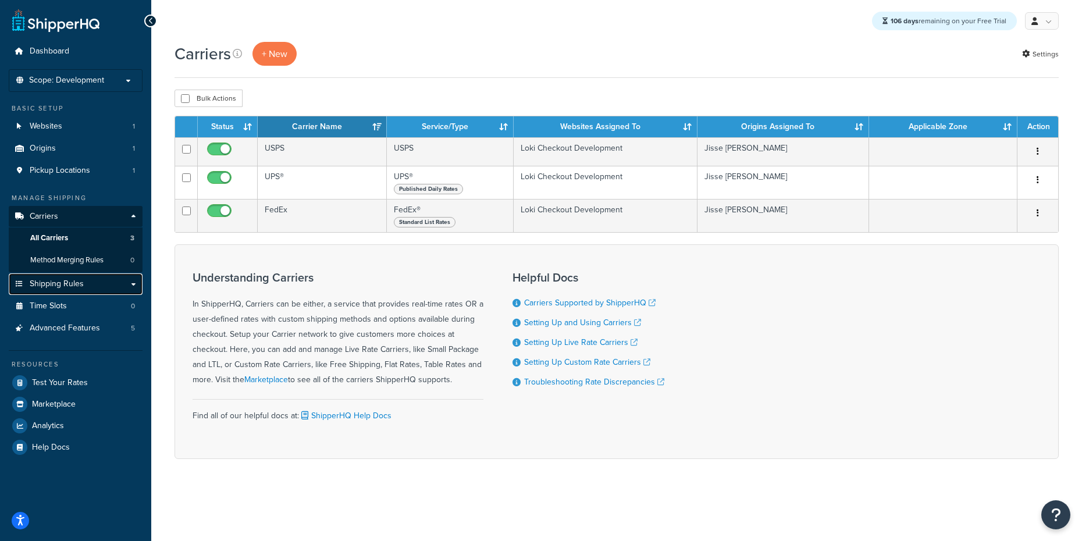
click at [42, 285] on span "Shipping Rules" at bounding box center [57, 284] width 54 height 10
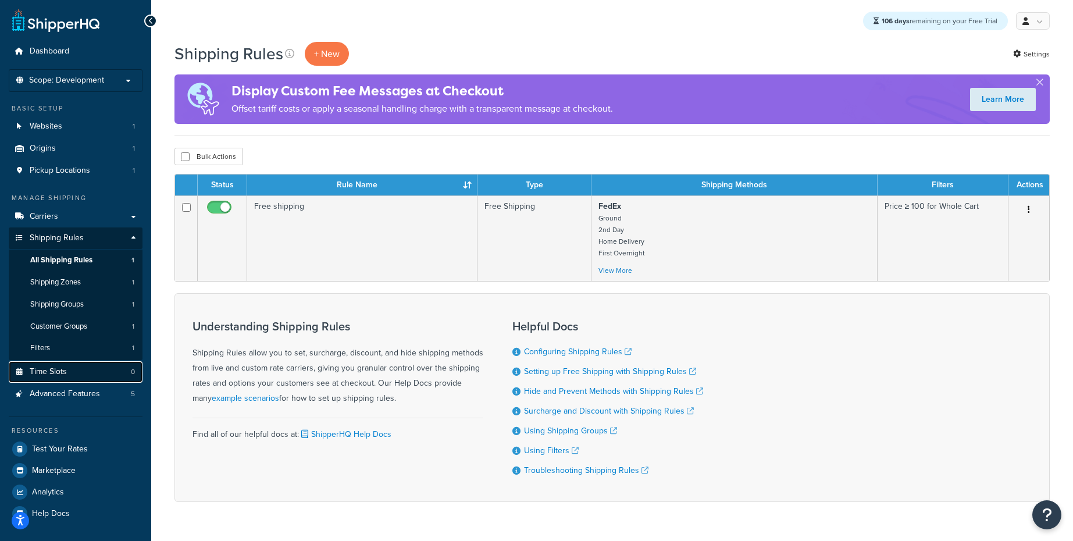
click at [49, 372] on span "Time Slots" at bounding box center [48, 372] width 37 height 10
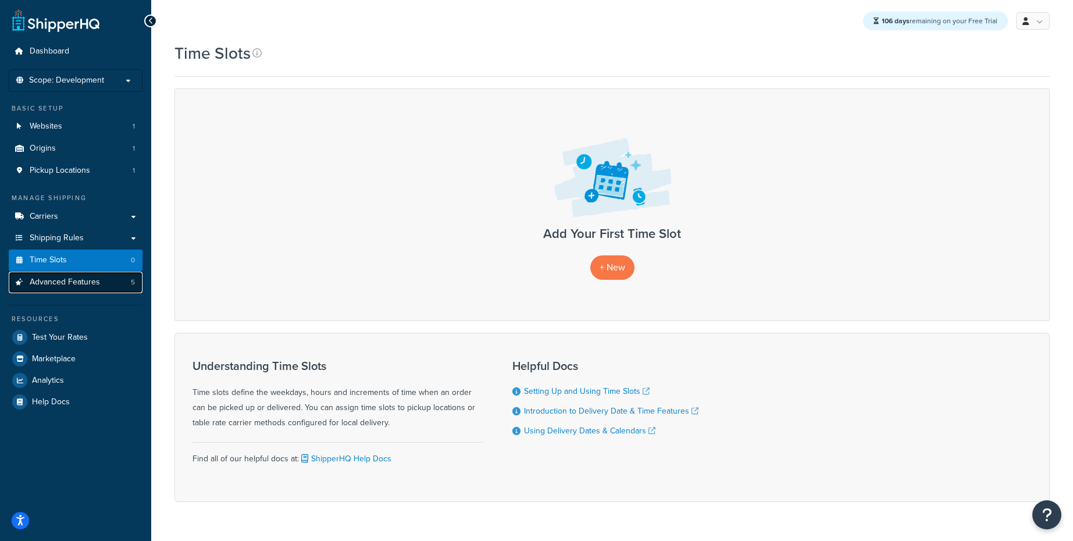
click at [65, 285] on span "Advanced Features" at bounding box center [65, 282] width 70 height 10
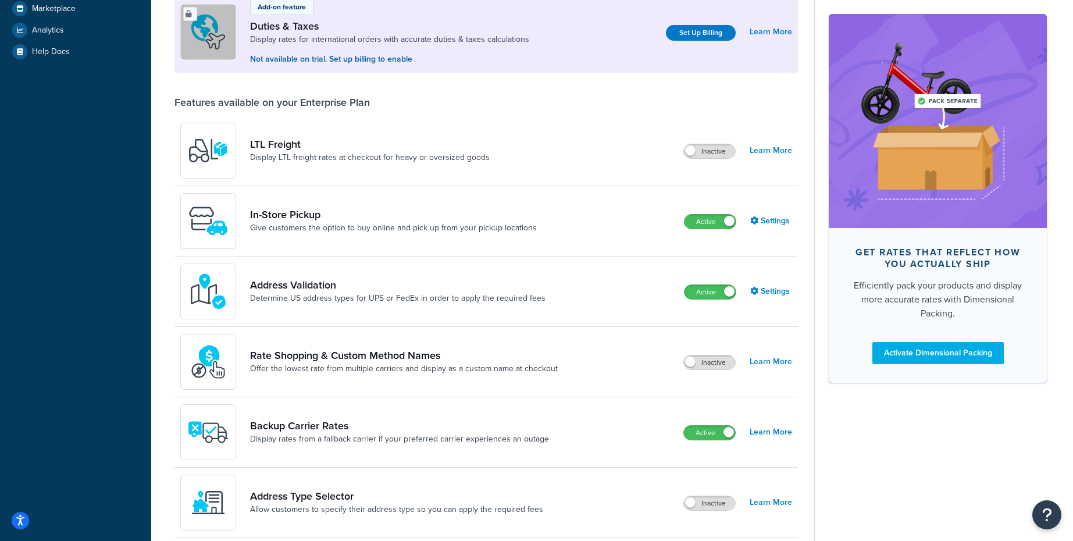
scroll to position [419, 0]
